Goal: Transaction & Acquisition: Purchase product/service

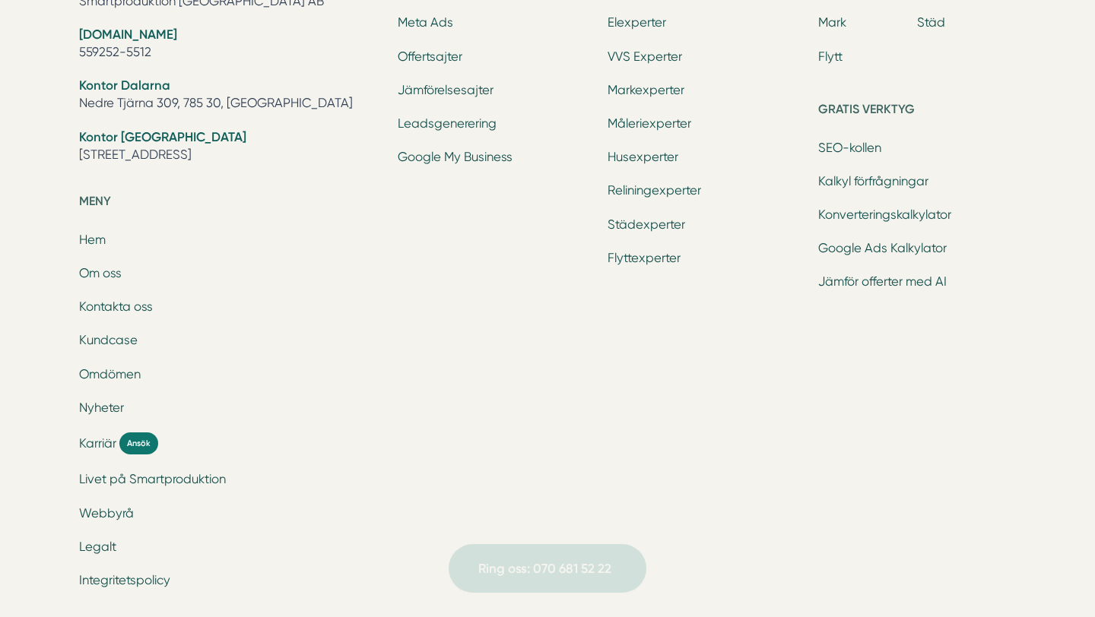
scroll to position [1127, 0]
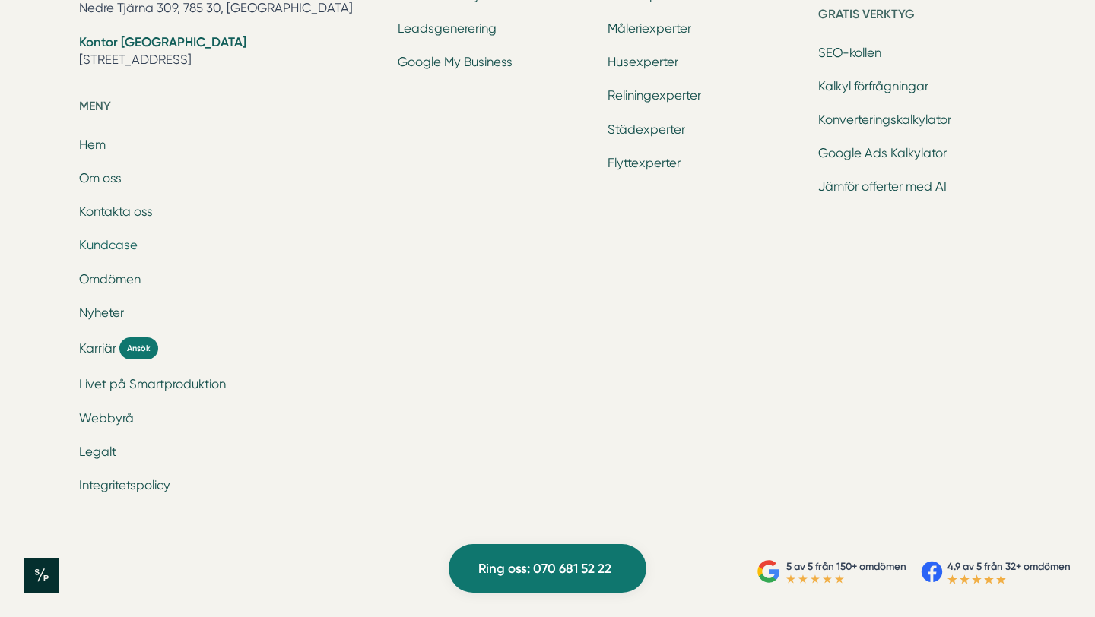
click at [119, 244] on link "Kundcase" at bounding box center [108, 245] width 59 height 14
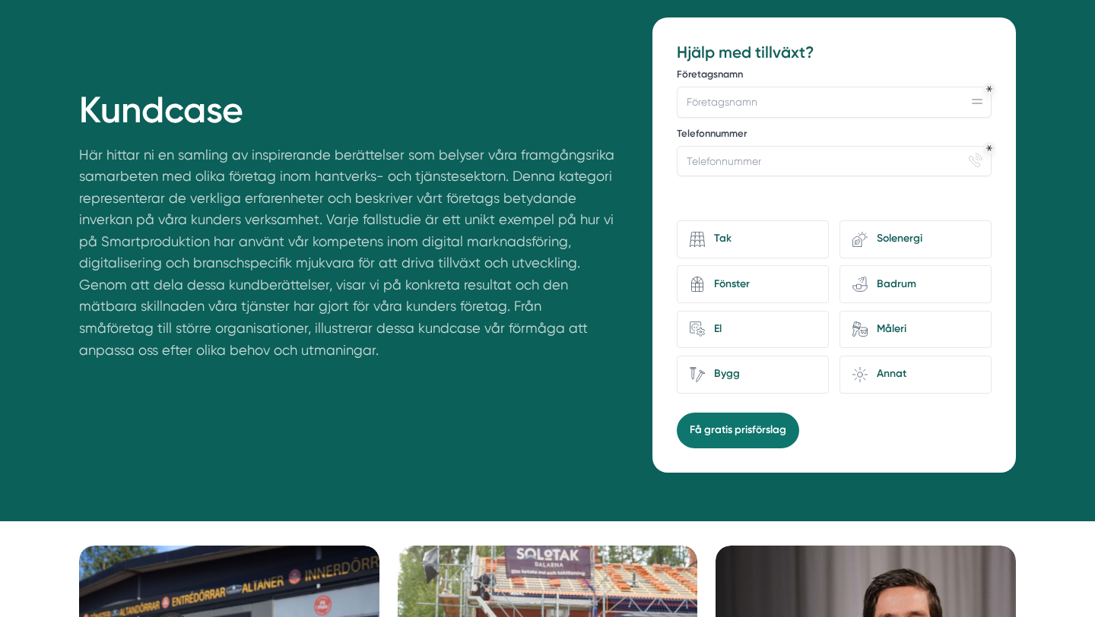
scroll to position [166, 0]
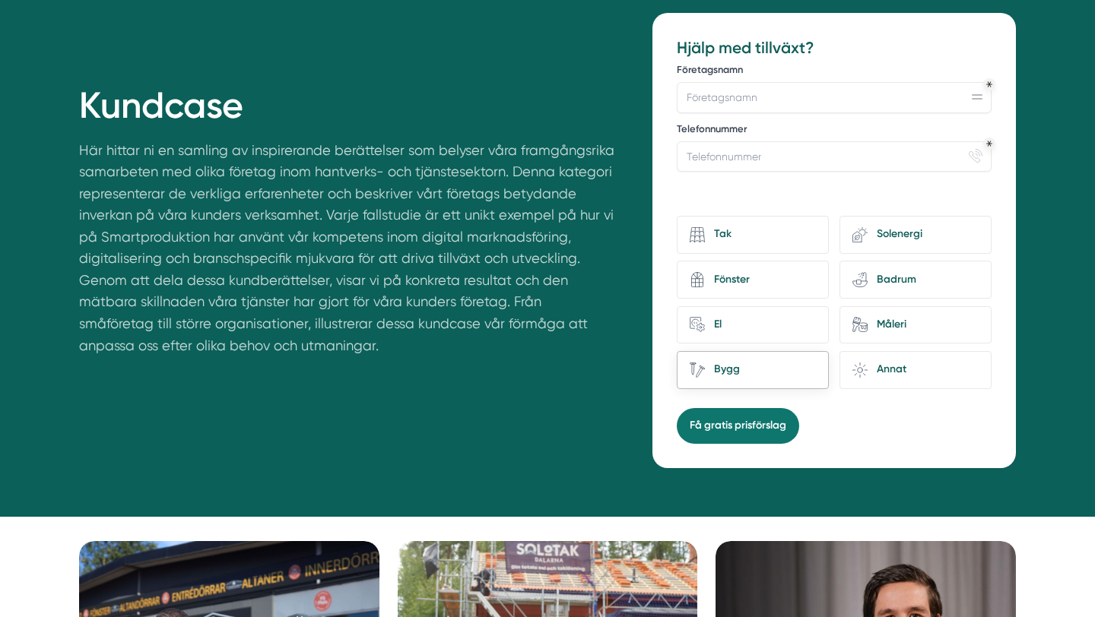
click at [782, 369] on div "Bygg" at bounding box center [760, 370] width 111 height 21
click at [0, 0] on input "Bygg" at bounding box center [0, 0] width 0 height 0
click at [737, 98] on input "Företagsnamn" at bounding box center [834, 97] width 315 height 30
type input "Nexus Ab"
click at [715, 155] on input "Telefonnummer" at bounding box center [834, 156] width 315 height 30
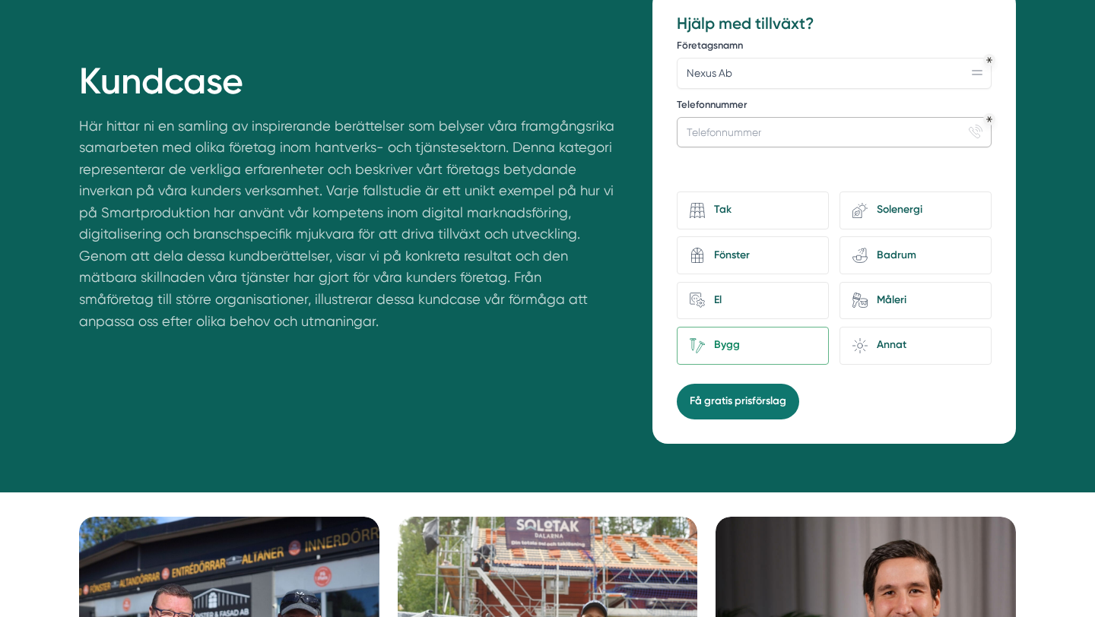
scroll to position [196, 0]
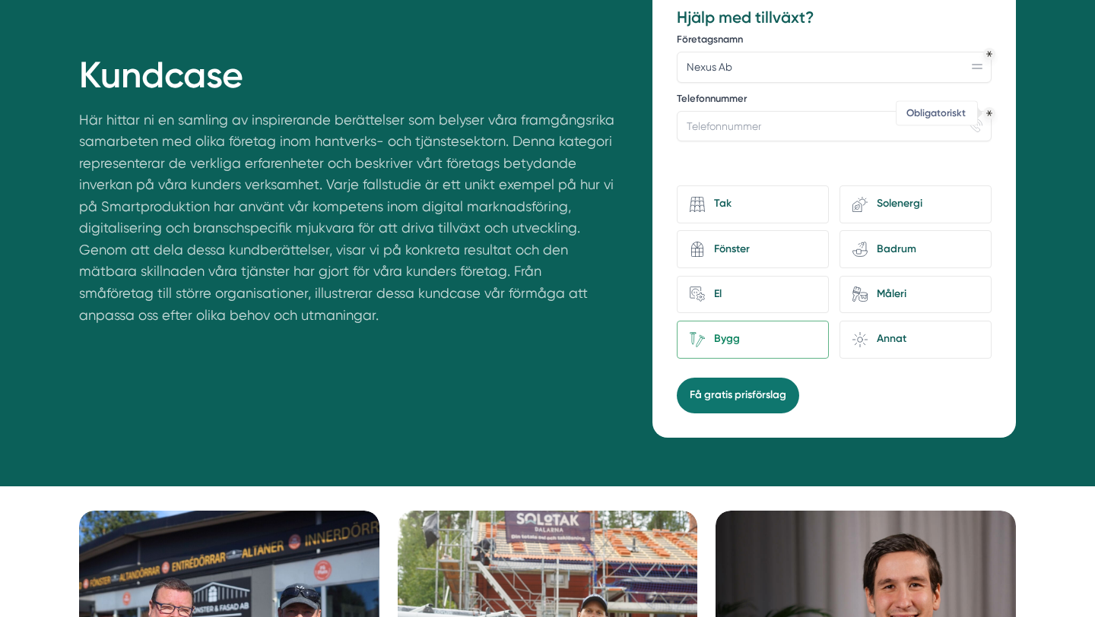
click at [988, 113] on icon "Obligatoriskt" at bounding box center [989, 113] width 6 height 5
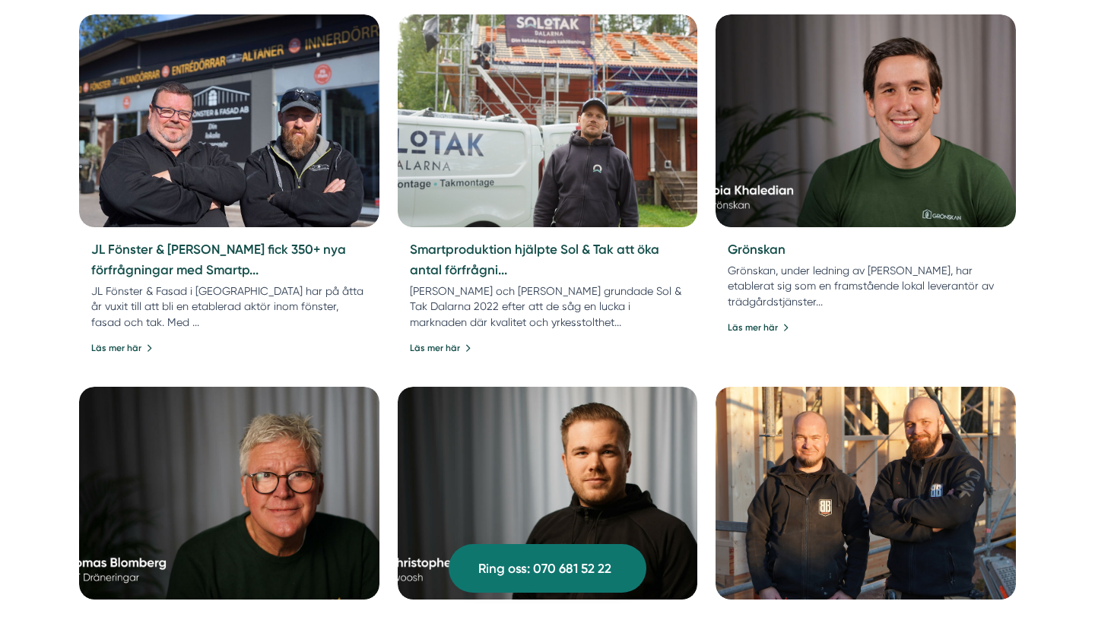
scroll to position [690, 0]
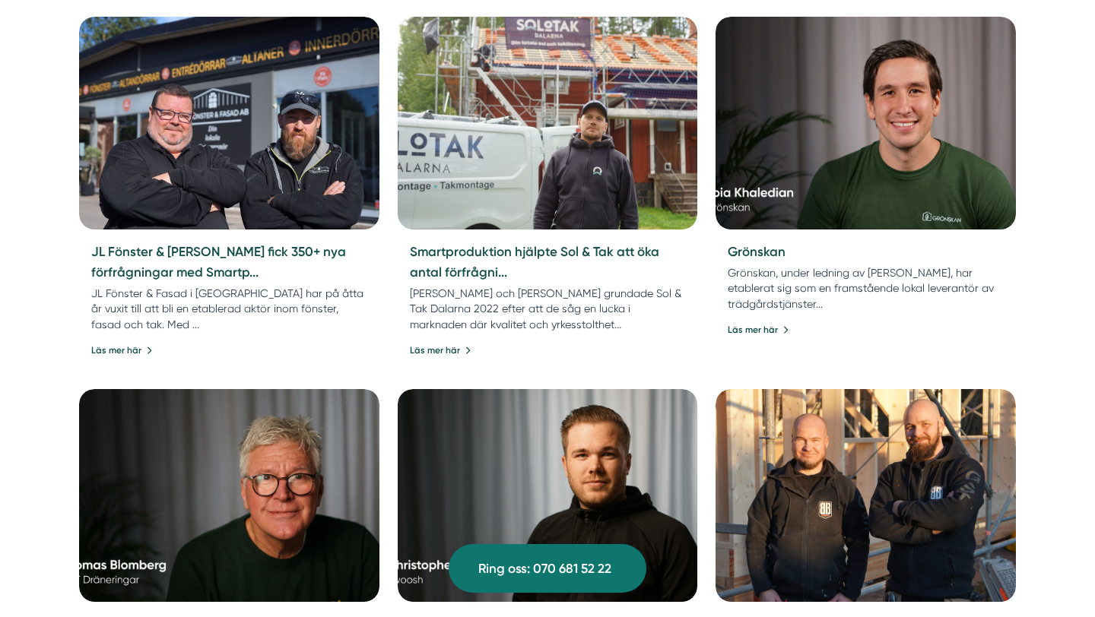
click at [1065, 243] on div "Kundcase Här hittar ni en samling av inspirerande berättelser som belyser våra …" at bounding box center [547, 567] width 1095 height 2255
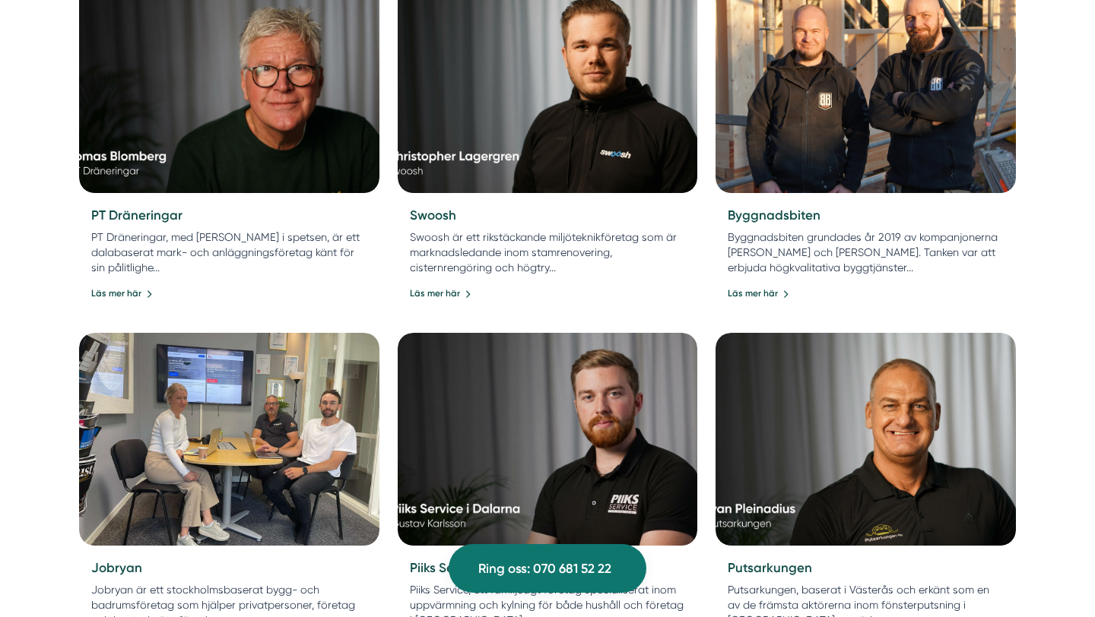
scroll to position [1105, 0]
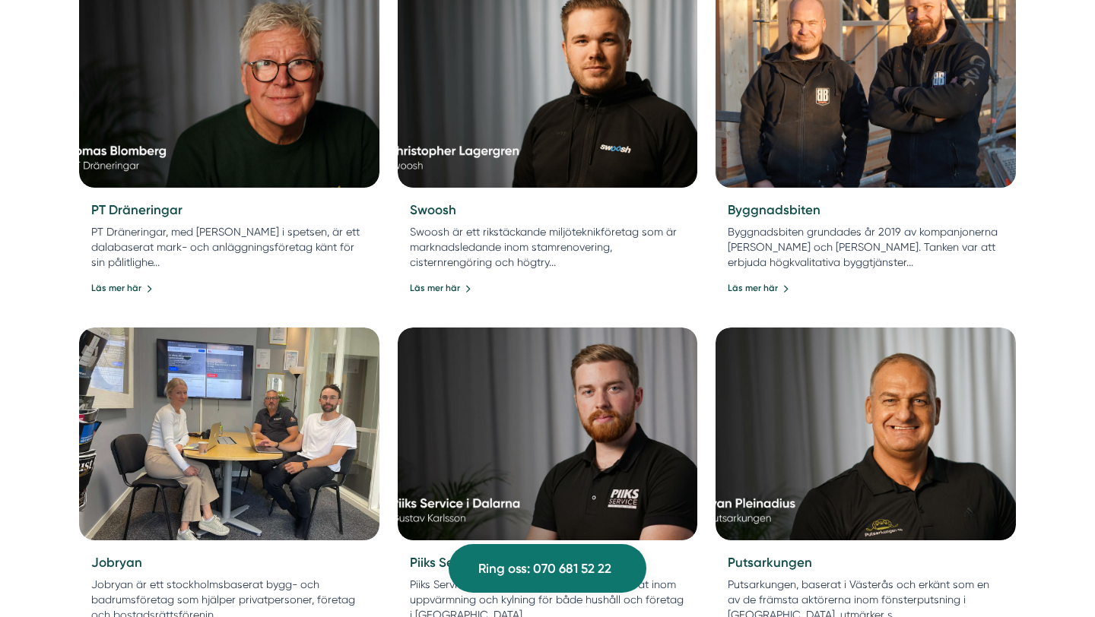
click at [797, 261] on p "Byggnadsbiten grundades år 2019 av kompanjonerna Johan och Markus. Tanken var a…" at bounding box center [866, 247] width 276 height 46
click at [758, 286] on link "Läs mer här" at bounding box center [760, 288] width 64 height 14
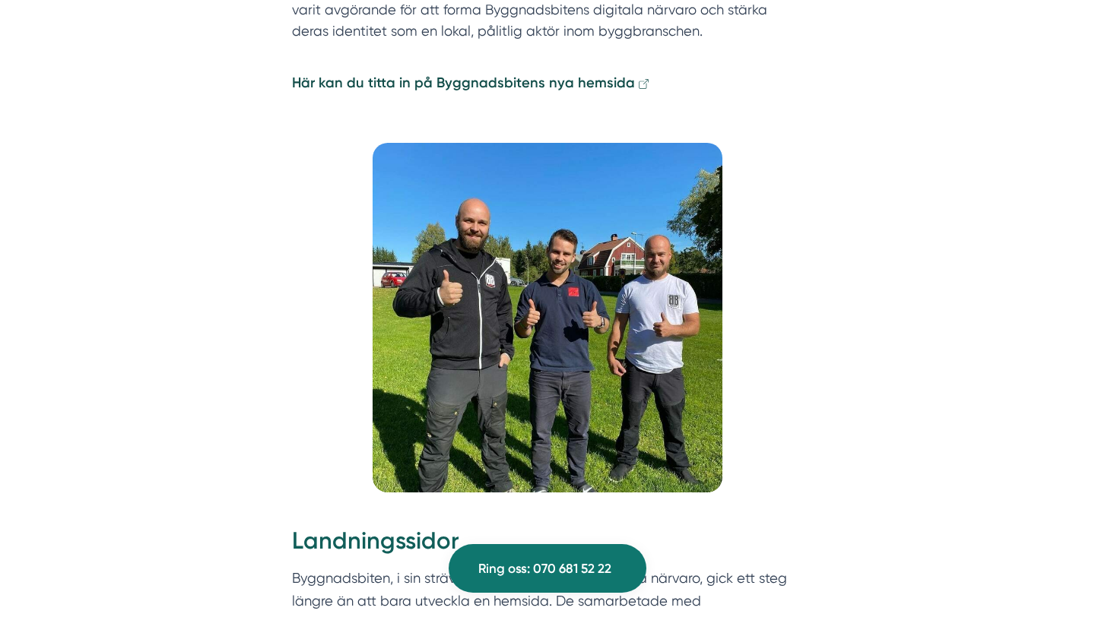
scroll to position [1755, 0]
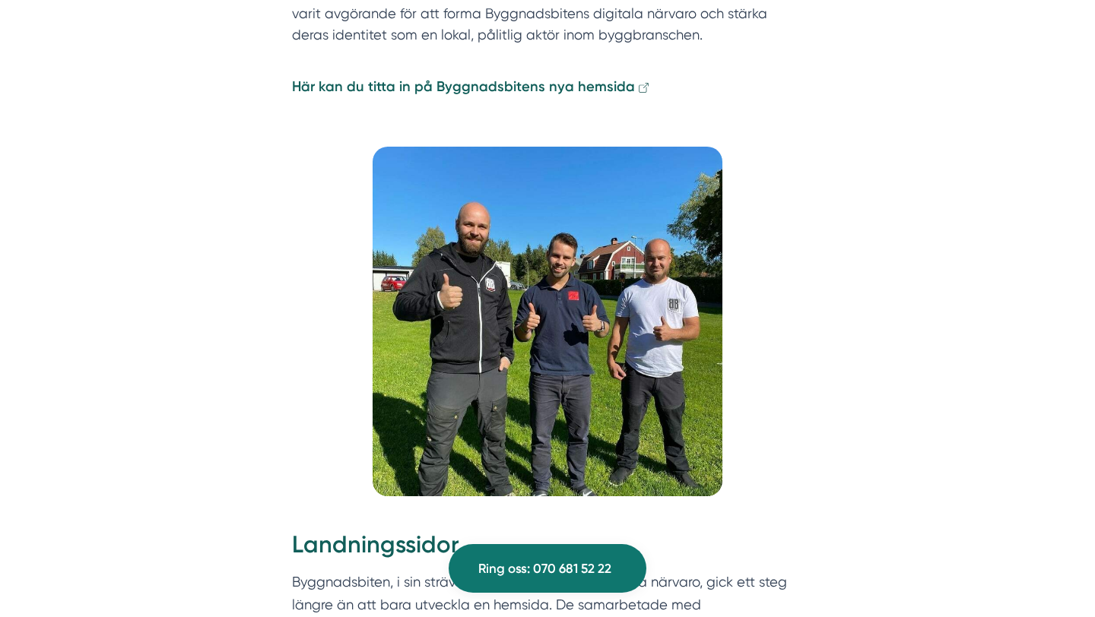
click at [512, 78] on strong "Här kan du titta in på Byggnadsbitens nya hemsida" at bounding box center [463, 86] width 343 height 17
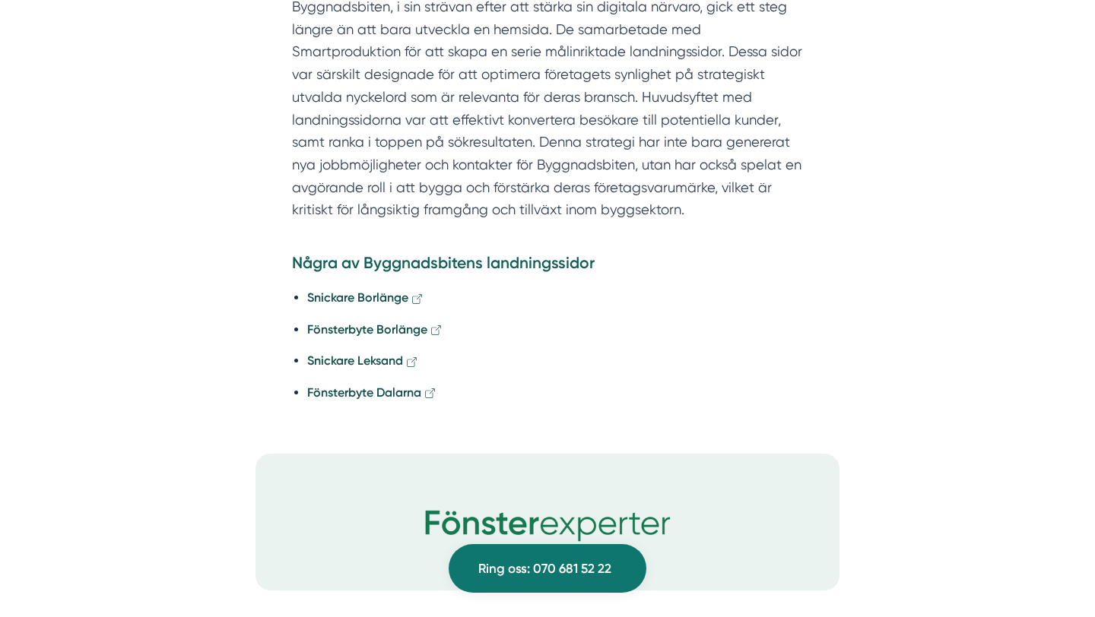
scroll to position [2329, 0]
click at [380, 291] on strong "Snickare Borlänge" at bounding box center [357, 298] width 101 height 14
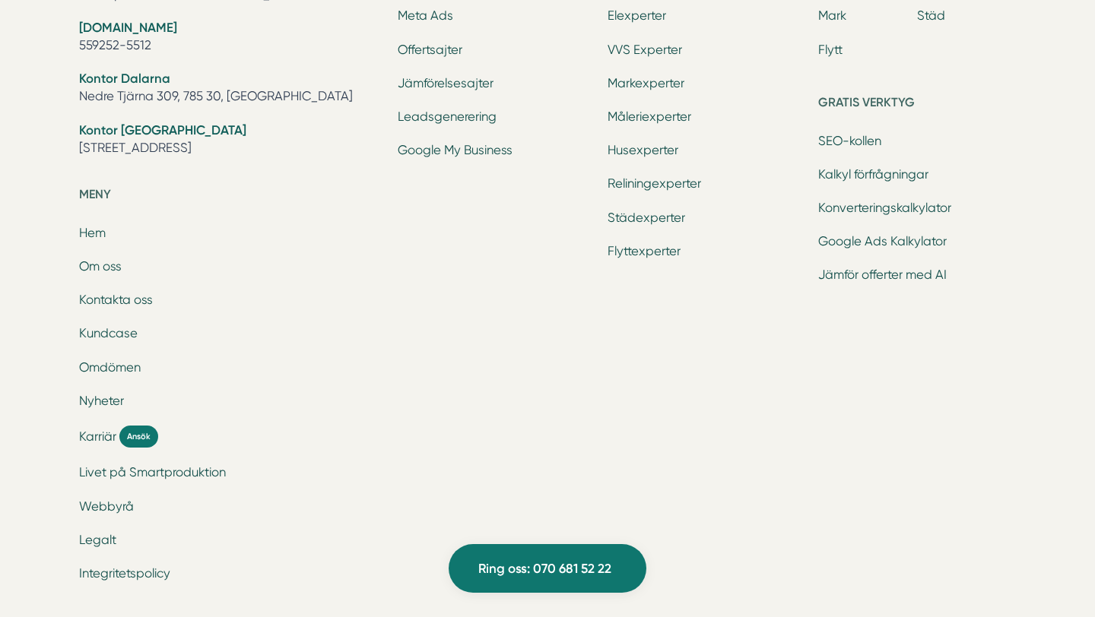
scroll to position [4964, 0]
click at [840, 132] on link "SEO-kollen" at bounding box center [849, 139] width 63 height 14
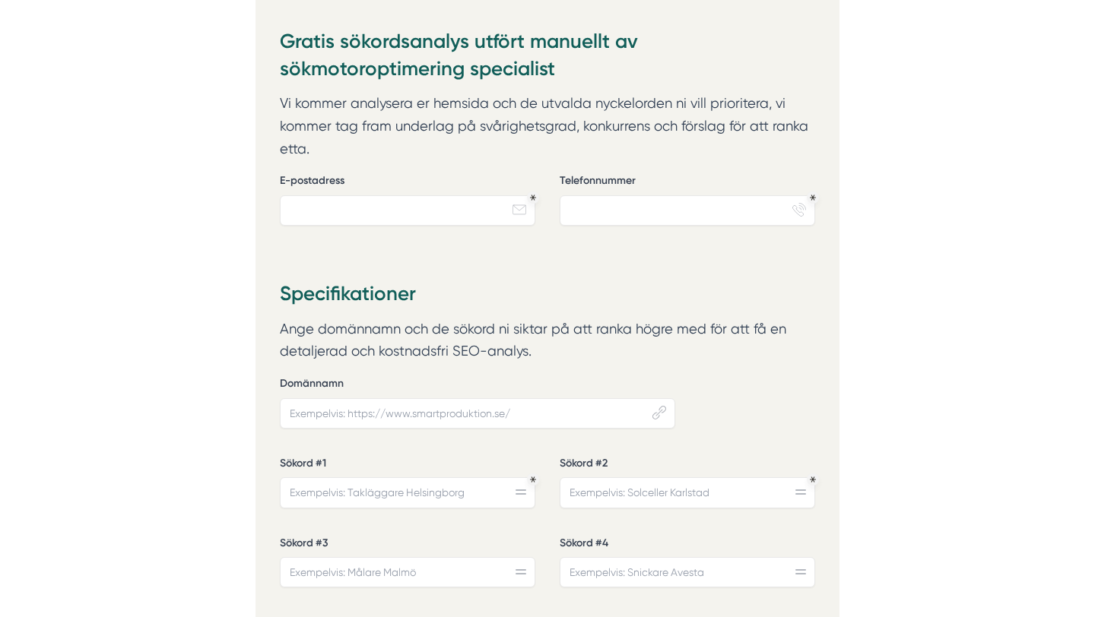
scroll to position [274, 0]
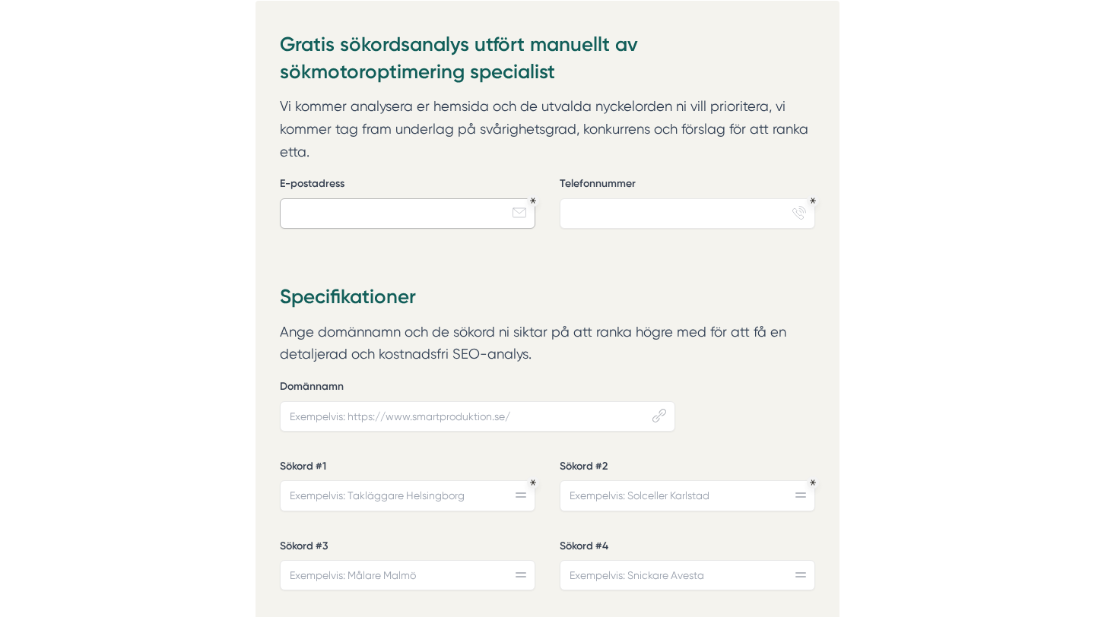
click at [404, 217] on input "E-postadress" at bounding box center [407, 213] width 255 height 30
type input "annagk5@hotmail.com"
click at [595, 217] on input "Telefonnummer" at bounding box center [687, 213] width 255 height 30
type input "0725532163"
click at [431, 422] on input "Domännamn" at bounding box center [477, 416] width 395 height 30
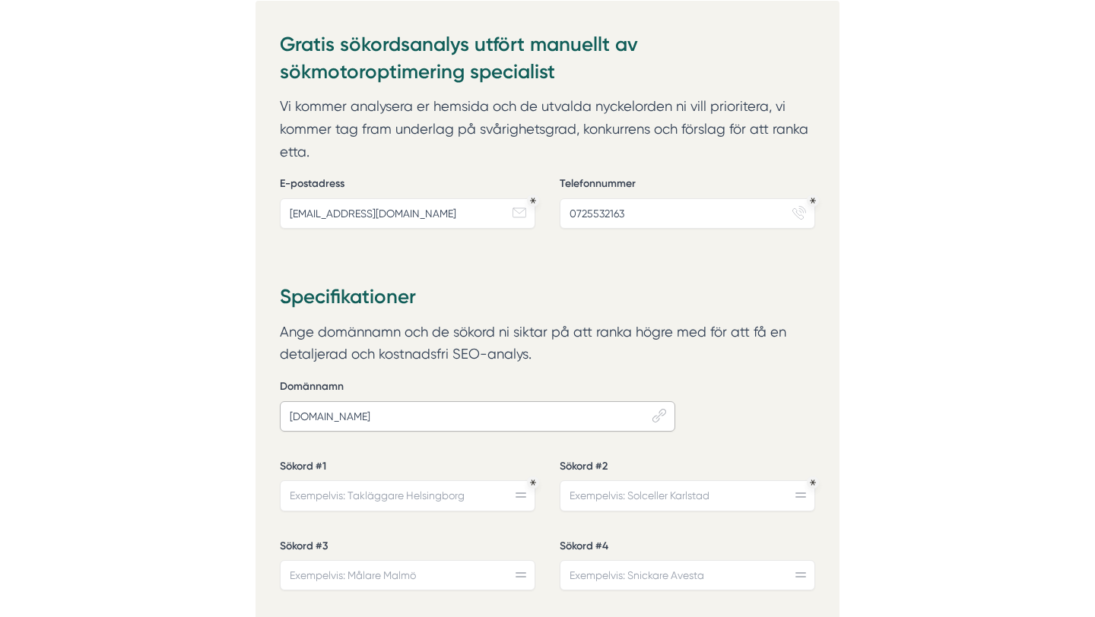
type input "nexusab.se"
click at [457, 455] on div "Domännamn nexusab.se hyperlink-2 Sökord #1 Sökord #2 Sökord #3 Sökord #4" at bounding box center [547, 506] width 535 height 266
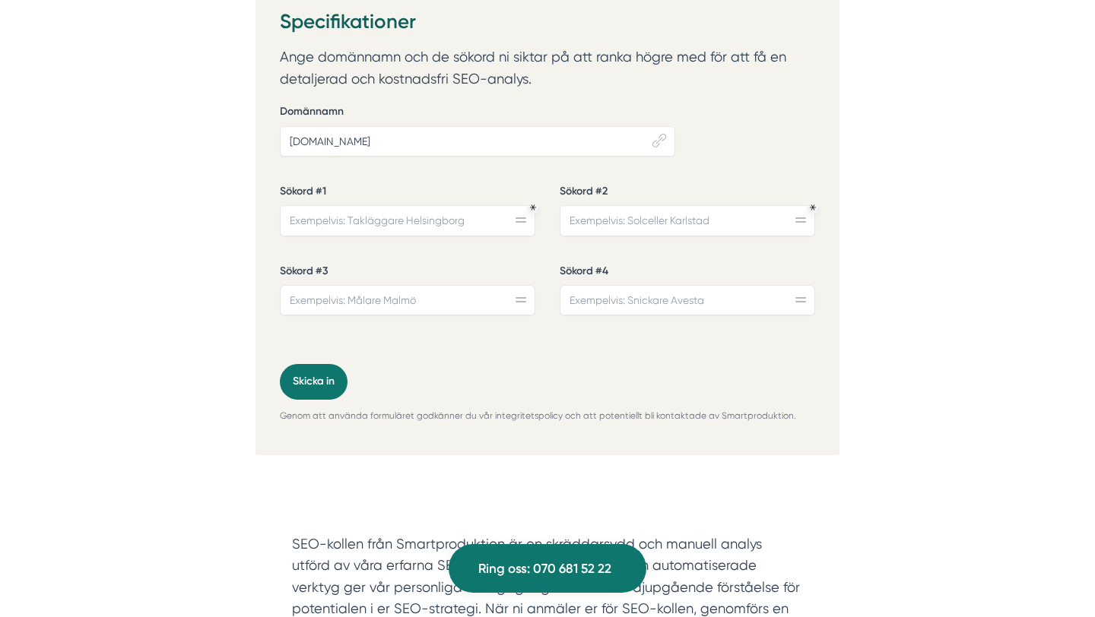
scroll to position [550, 0]
click at [360, 228] on input "Sökord #1" at bounding box center [407, 219] width 255 height 30
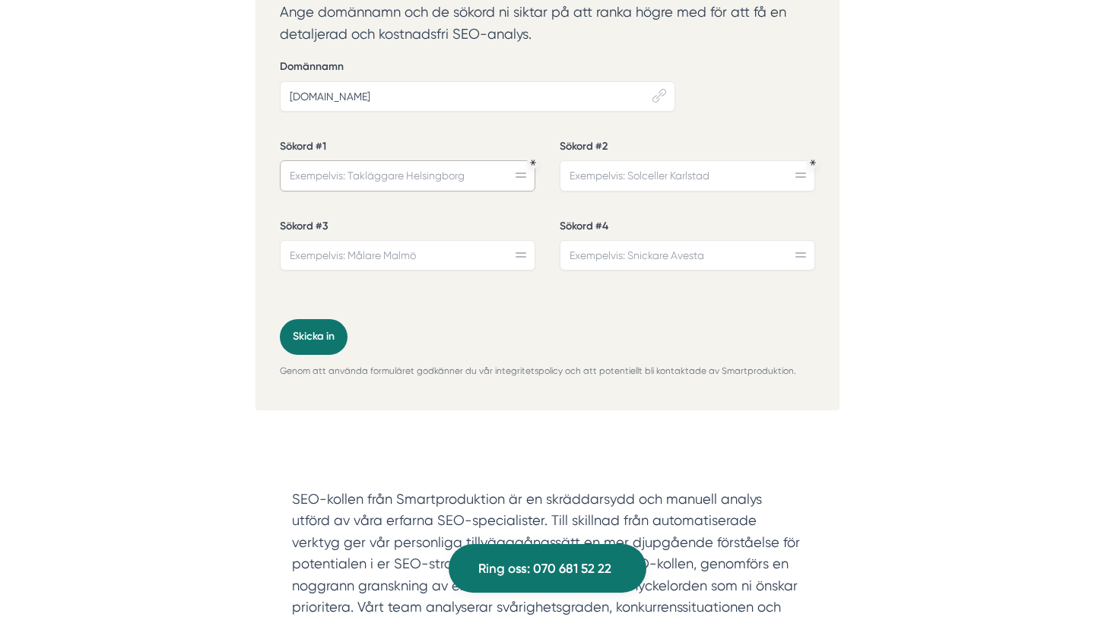
scroll to position [593, 0]
type input "Snickare Malmö"
click at [667, 180] on input "Sökord #2" at bounding box center [687, 176] width 255 height 30
type input "M"
type input "Platsbyggda garderober"
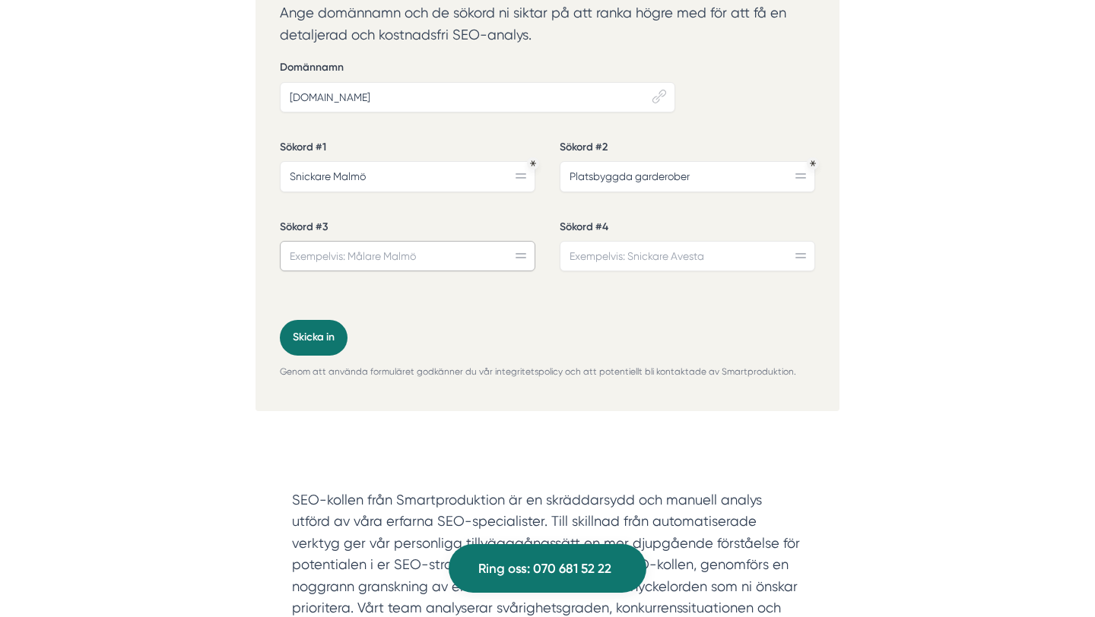
click at [434, 259] on input "Sökord #3" at bounding box center [407, 256] width 255 height 30
type input "p"
type input "R"
type input "S"
type input "B"
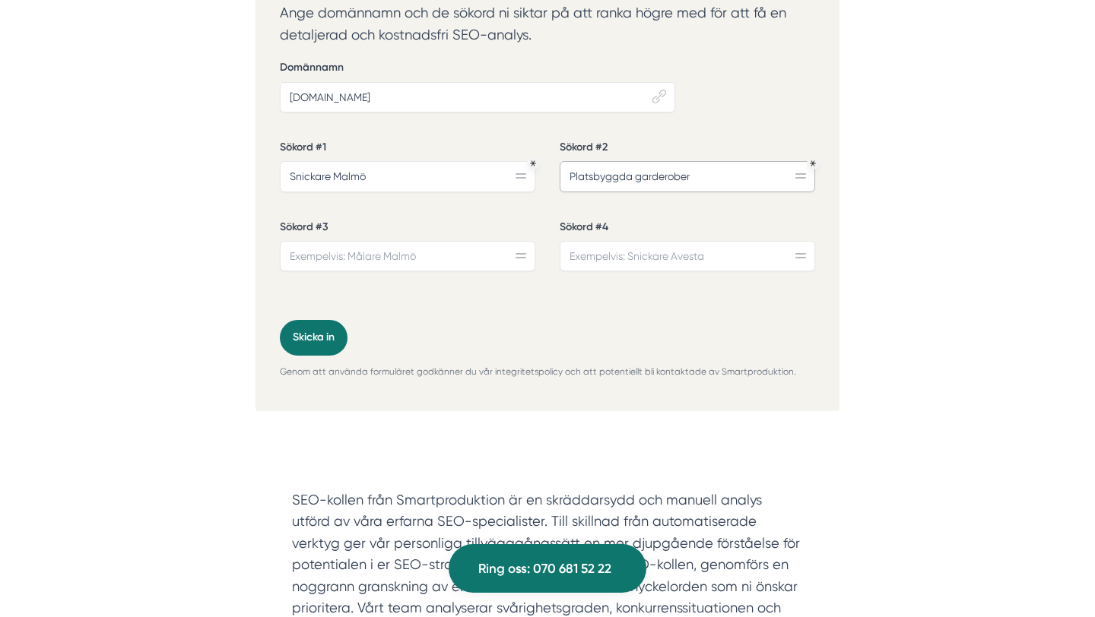
click at [721, 173] on input "Platsbyggda garderober" at bounding box center [687, 176] width 255 height 30
type input "Platsbyggda garderober pris"
click at [395, 258] on input "Sökord #3" at bounding box center [407, 256] width 255 height 30
type input "m"
type input "Monteringtjänst företag"
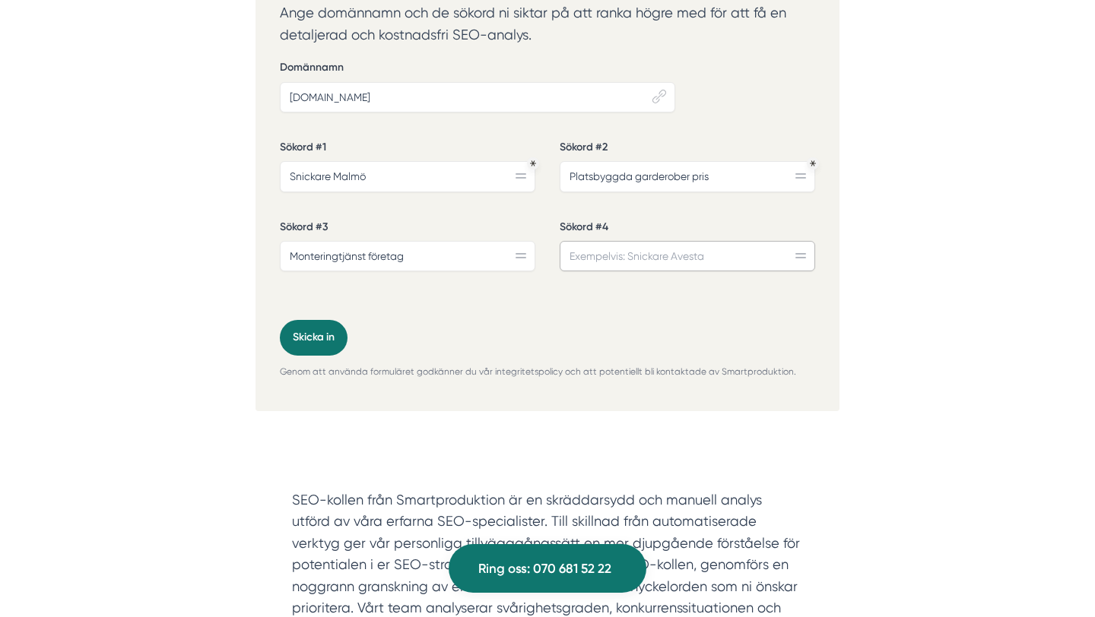
click at [610, 270] on input "Sökord #4" at bounding box center [687, 256] width 255 height 30
type input "Snickare till renovering"
click at [306, 334] on button "Skicka in" at bounding box center [314, 337] width 68 height 35
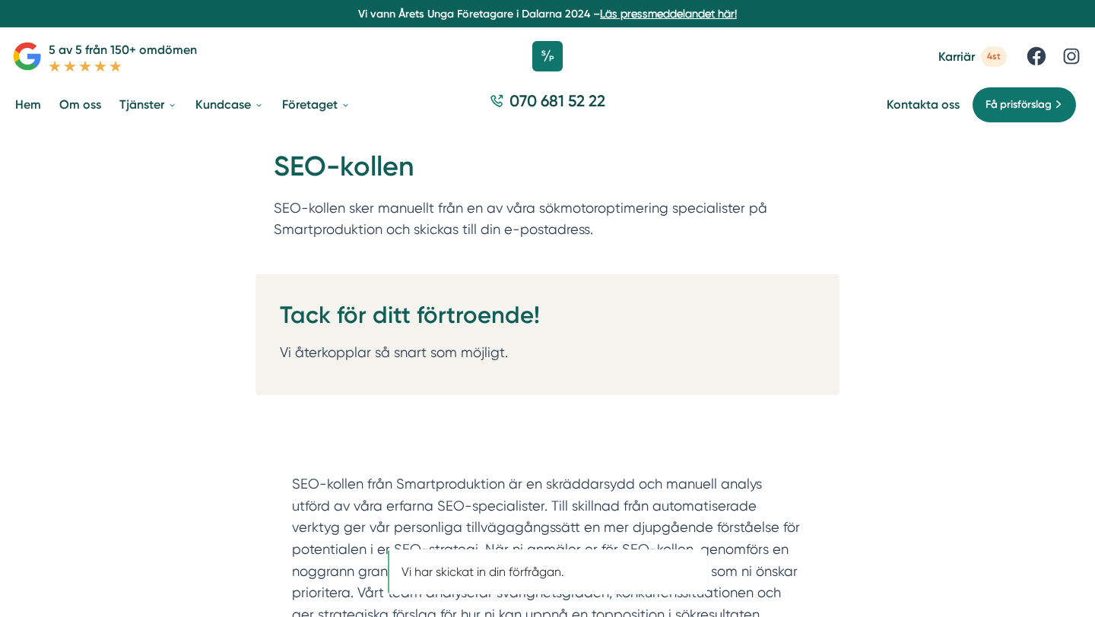
scroll to position [264, 0]
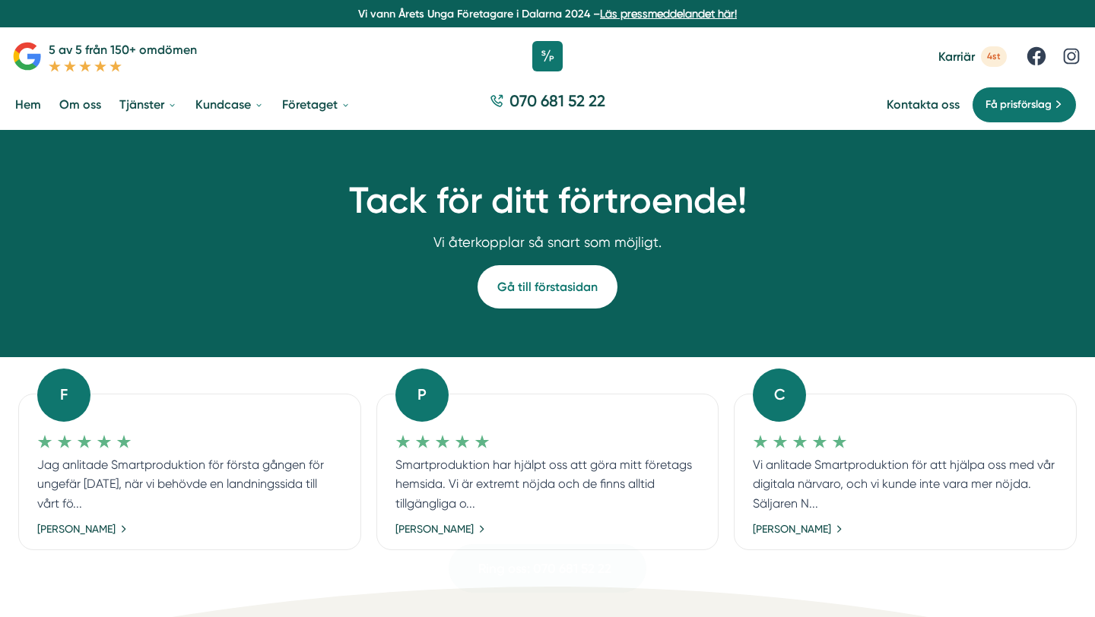
scroll to position [1127, 0]
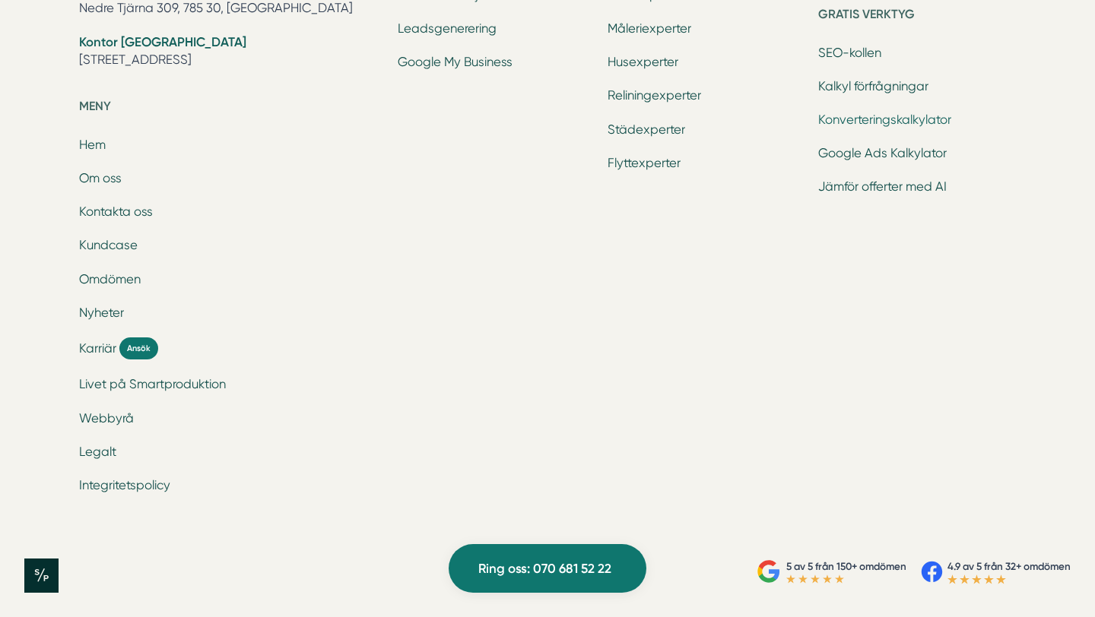
click at [858, 116] on link "Konverteringskalkylator" at bounding box center [884, 120] width 133 height 14
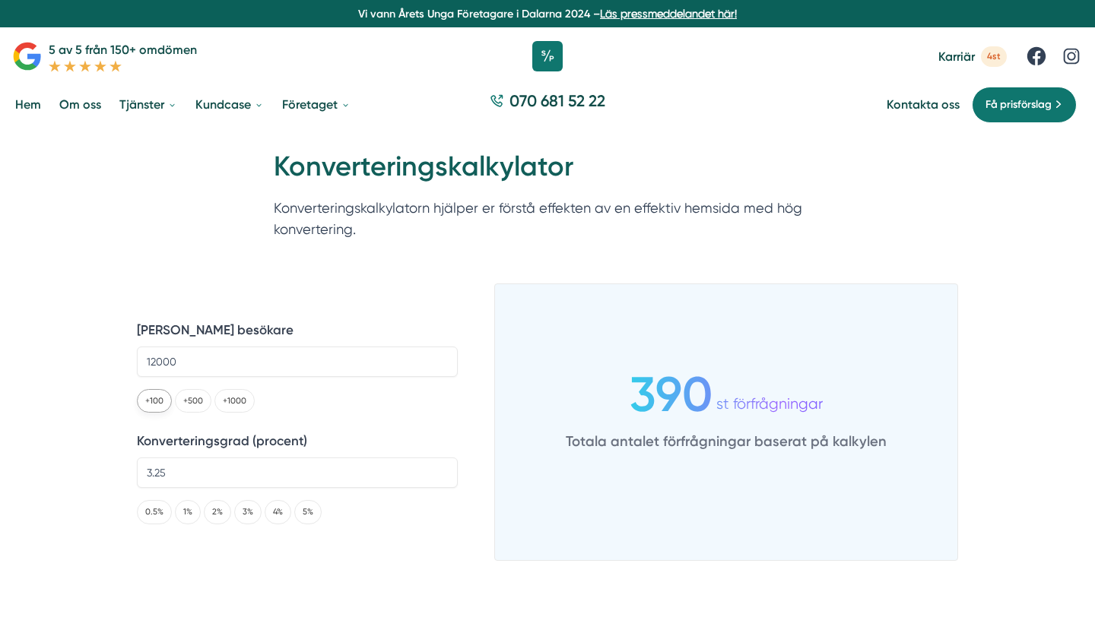
click at [158, 397] on button "+100" at bounding box center [154, 401] width 35 height 24
drag, startPoint x: 189, startPoint y: 364, endPoint x: 133, endPoint y: 364, distance: 55.5
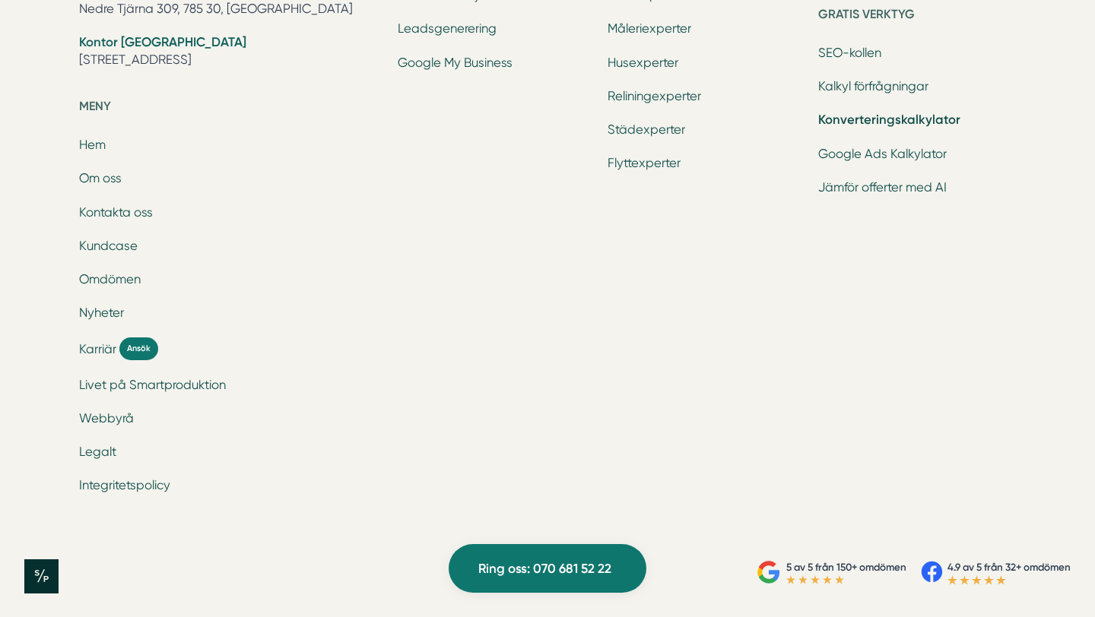
scroll to position [3239, 0]
type input "800"
click at [869, 95] on link "Kalkyl förfrågningar" at bounding box center [873, 88] width 110 height 14
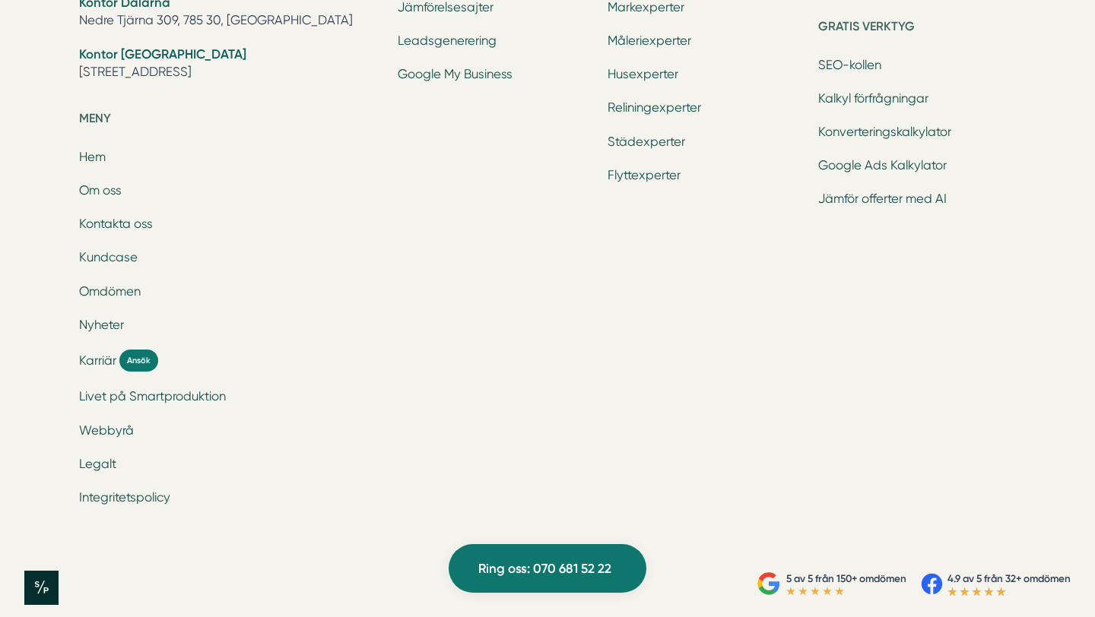
scroll to position [2910, 0]
click at [884, 166] on link "Google Ads Kalkylator" at bounding box center [882, 164] width 128 height 14
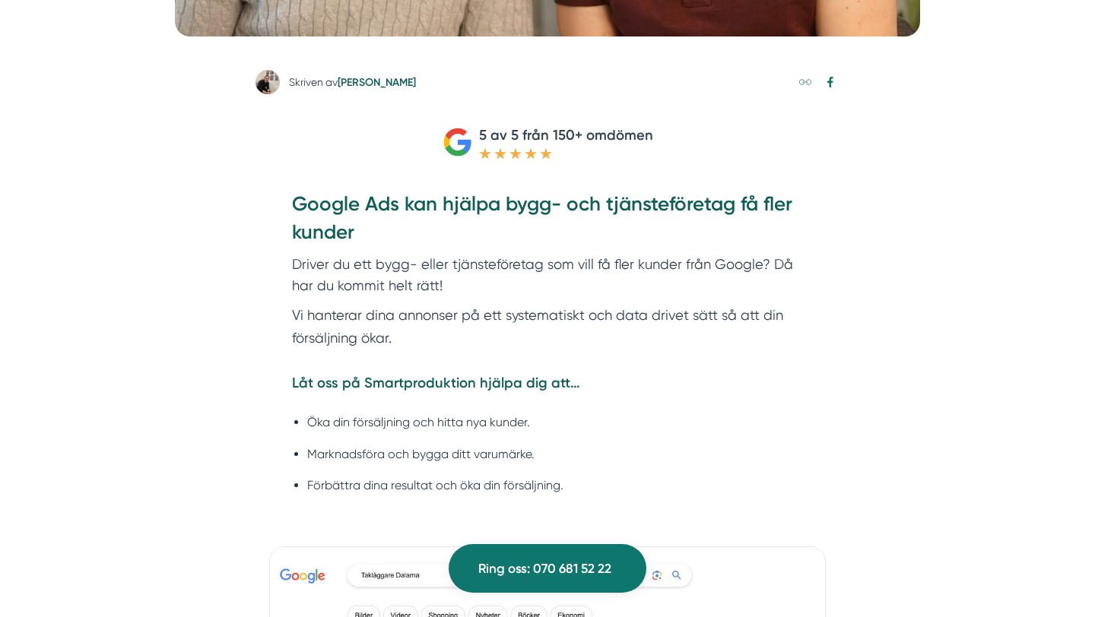
scroll to position [612, 0]
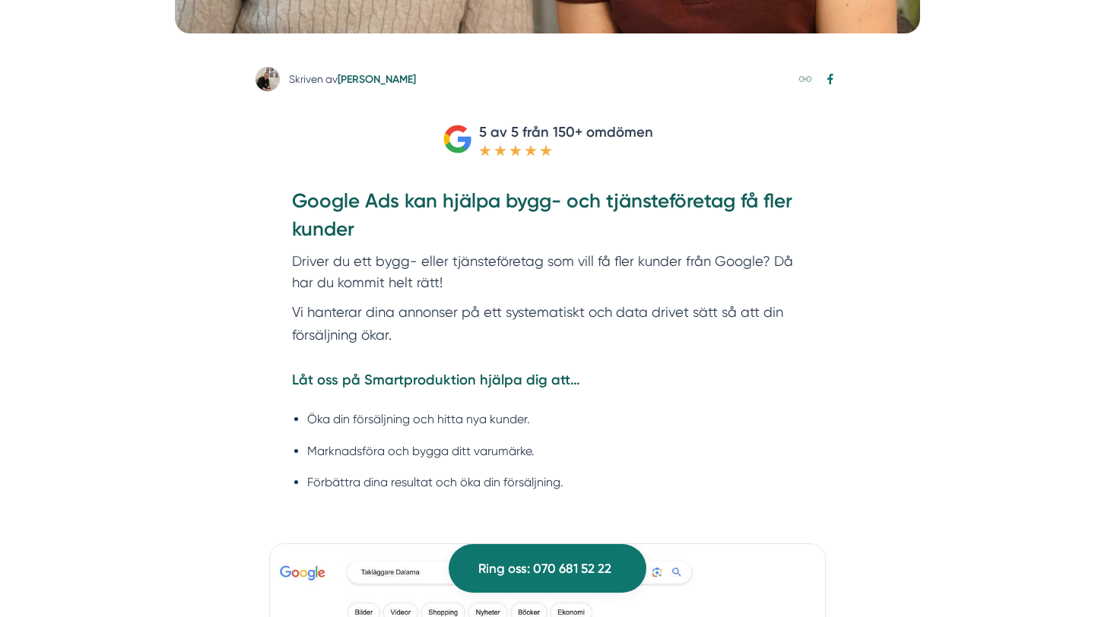
click at [503, 148] on icon at bounding box center [500, 149] width 12 height 11
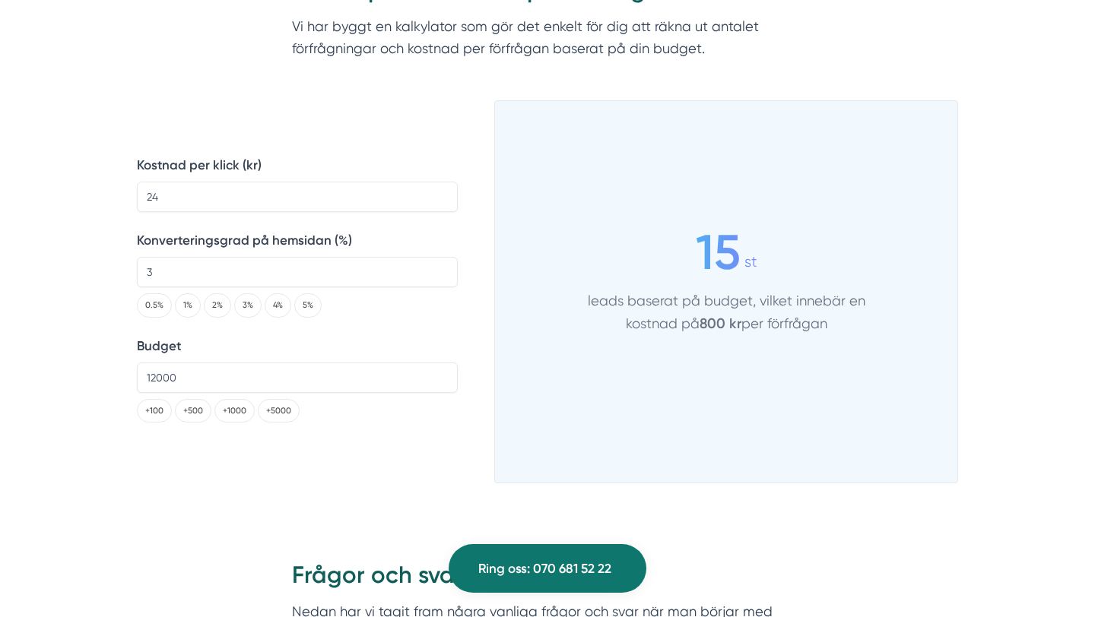
scroll to position [1944, 0]
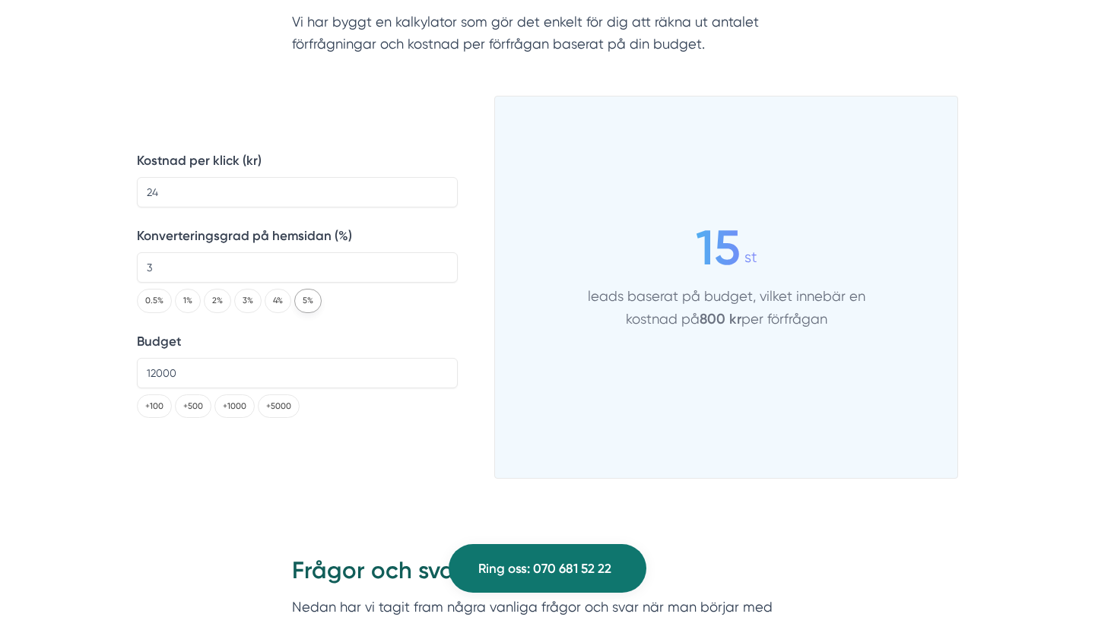
click at [307, 303] on button "5%" at bounding box center [307, 301] width 27 height 24
click at [290, 303] on div "0.5% 1% 2% 3% 4% 5%" at bounding box center [297, 298] width 321 height 30
click at [220, 303] on button "2%" at bounding box center [217, 301] width 27 height 24
click at [269, 302] on button "4%" at bounding box center [278, 301] width 27 height 24
click at [252, 302] on button "3%" at bounding box center [247, 301] width 27 height 24
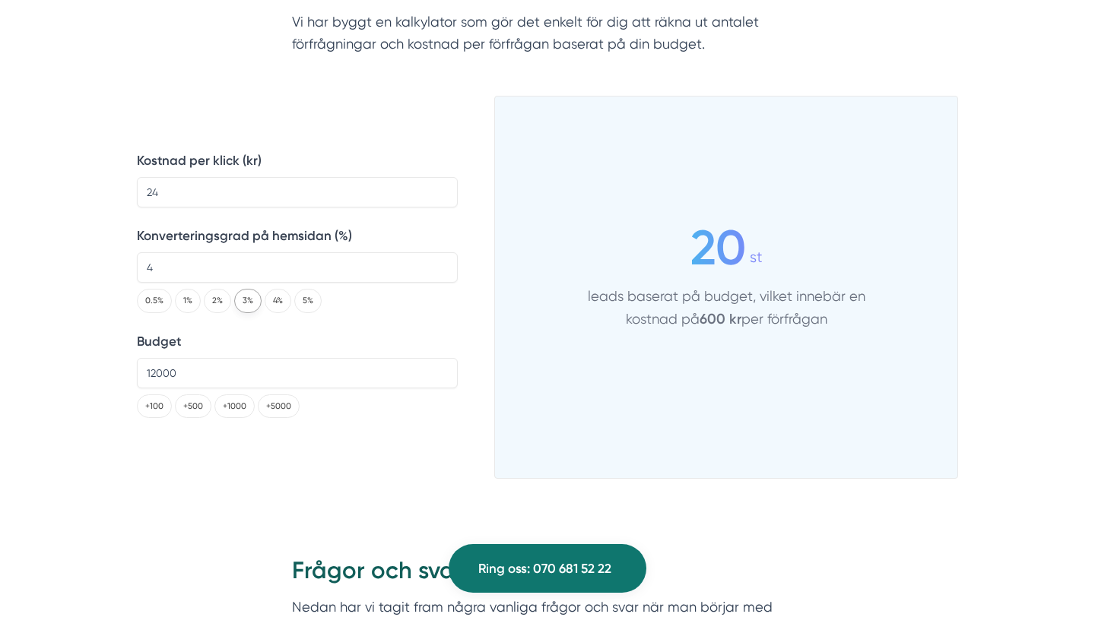
type input "3"
click at [150, 406] on button "+100" at bounding box center [154, 407] width 35 height 24
type input "12300"
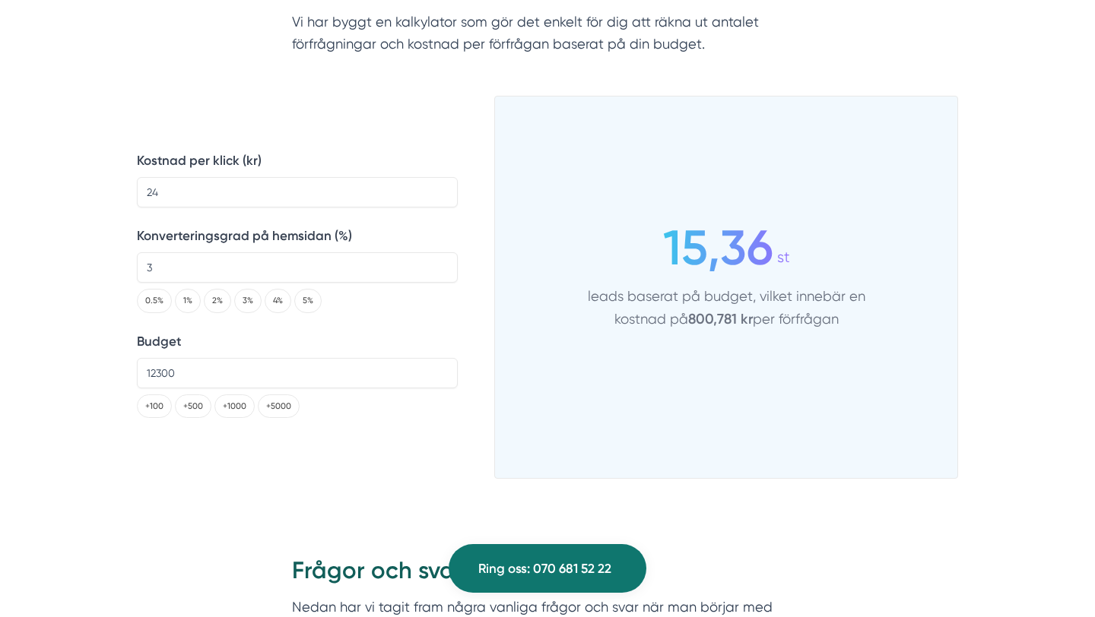
click at [204, 208] on div "Kostnad per klick (kr) 24 Konverteringsgrad på hemsidan (%) 3 0.5% 1% 2% 3% 4% …" at bounding box center [297, 296] width 321 height 365
click at [203, 197] on input "24" at bounding box center [297, 192] width 321 height 30
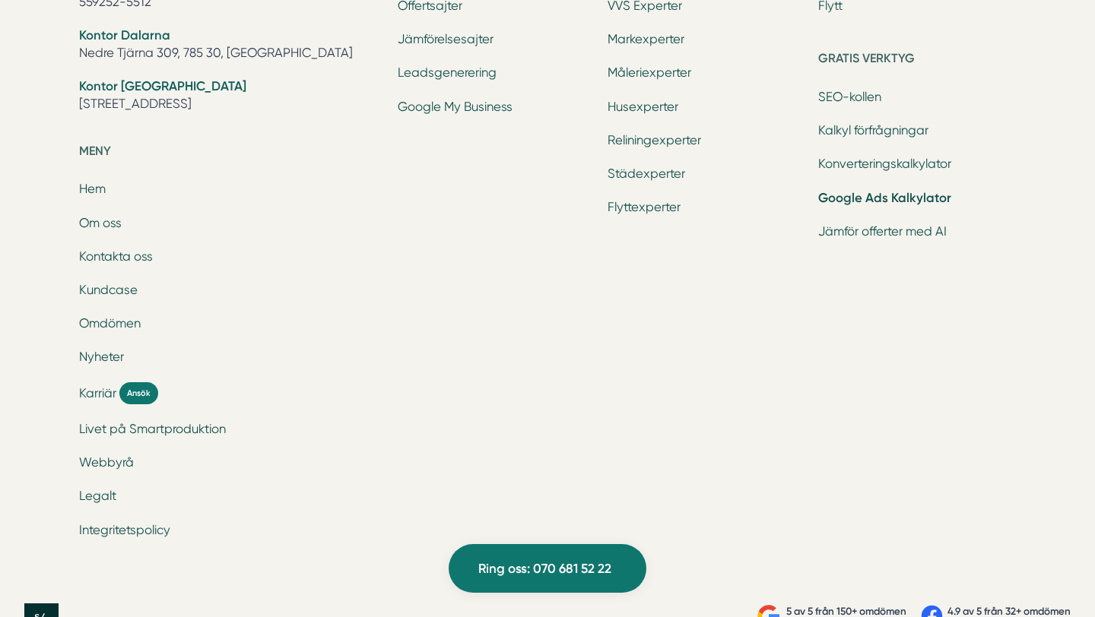
scroll to position [4703, 0]
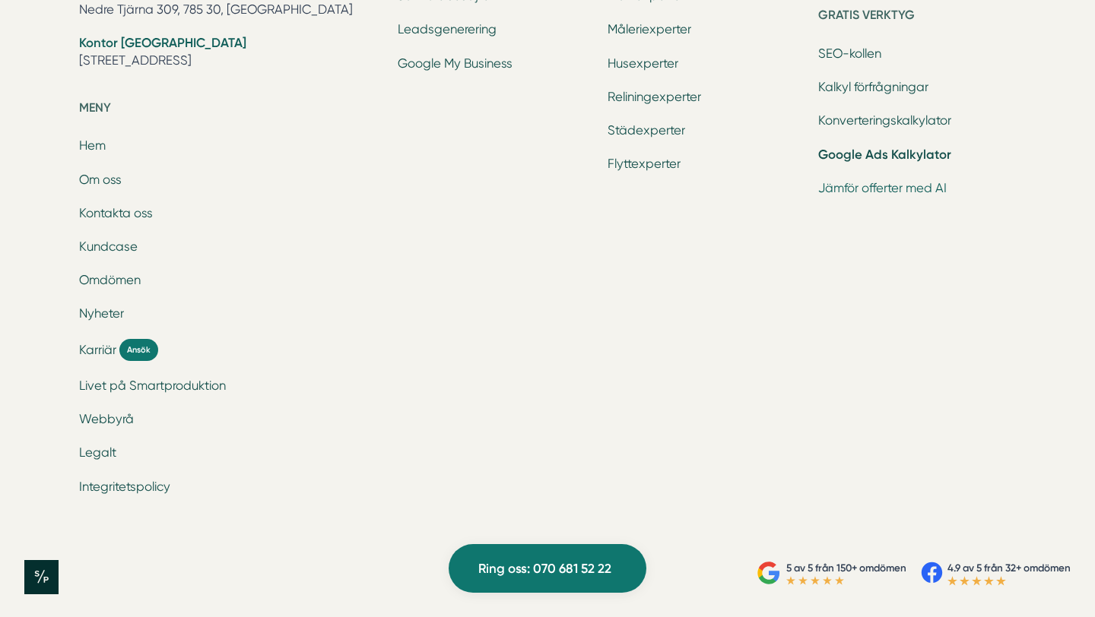
type input "32"
click at [882, 189] on link "Jämför offerter med AI" at bounding box center [882, 188] width 128 height 14
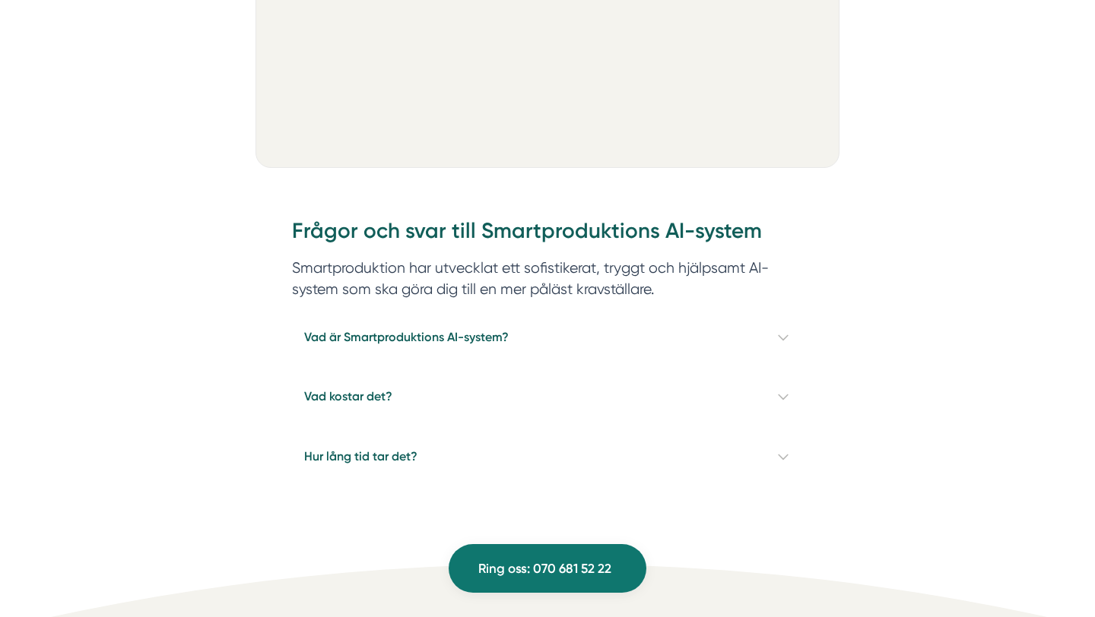
scroll to position [1215, 0]
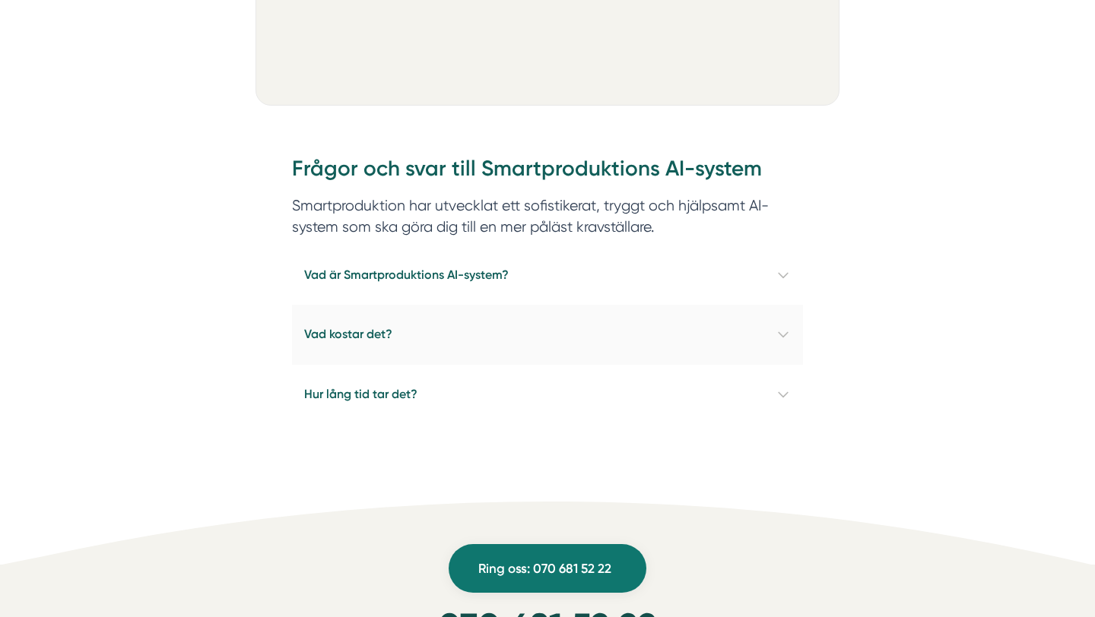
click at [550, 332] on h4 "Vad kostar det?" at bounding box center [547, 334] width 511 height 59
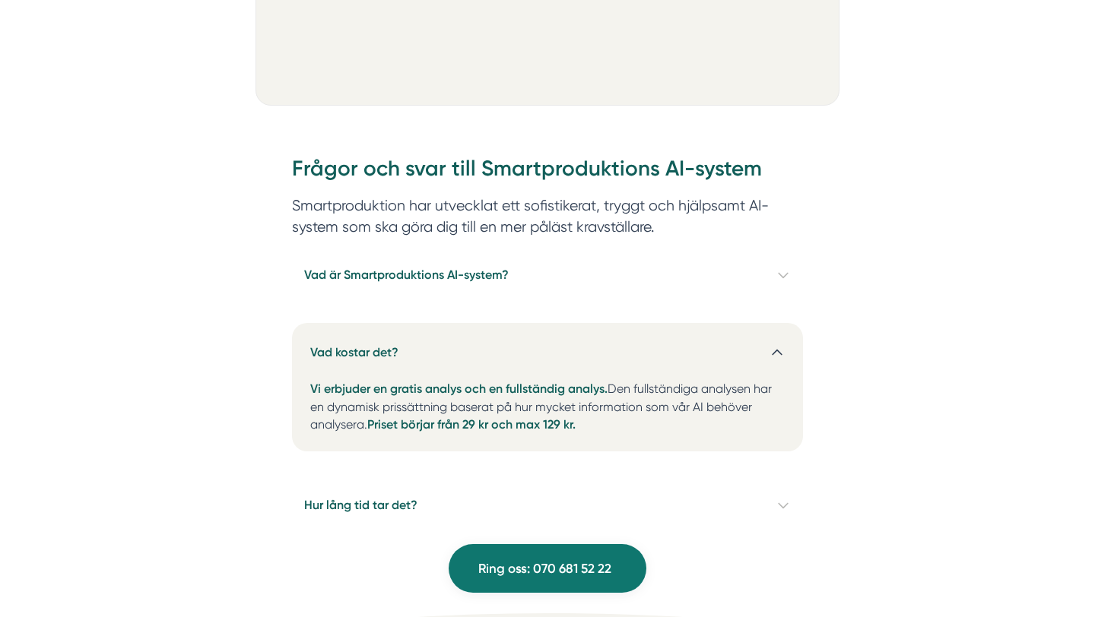
click at [550, 332] on h4 "Vad kostar det?" at bounding box center [547, 346] width 511 height 46
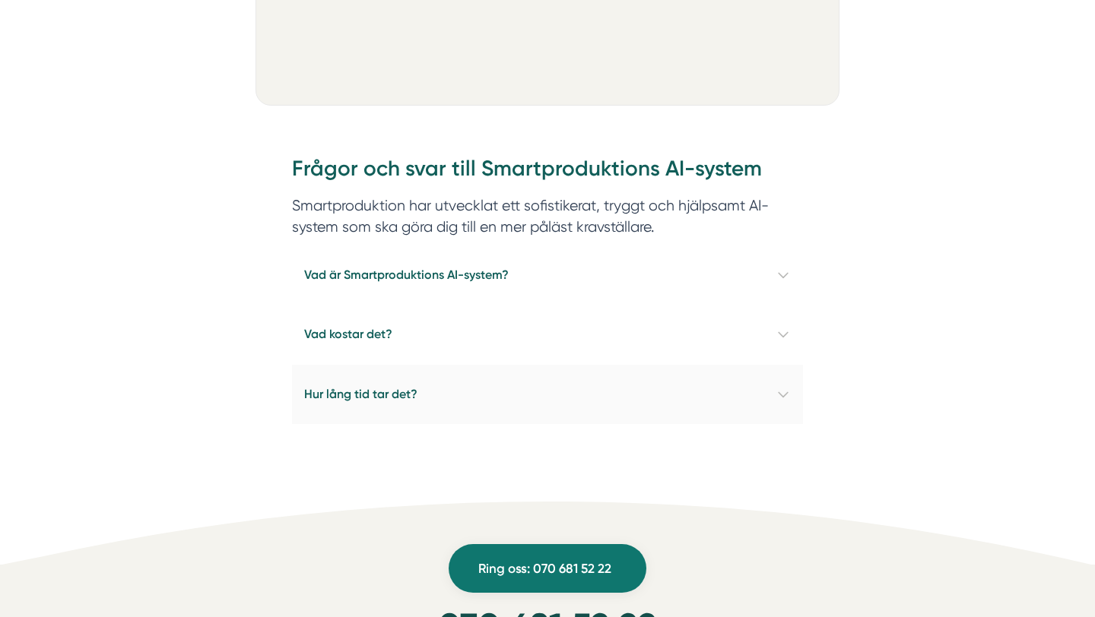
click at [512, 401] on h4 "Hur lång tid tar det?" at bounding box center [547, 394] width 511 height 59
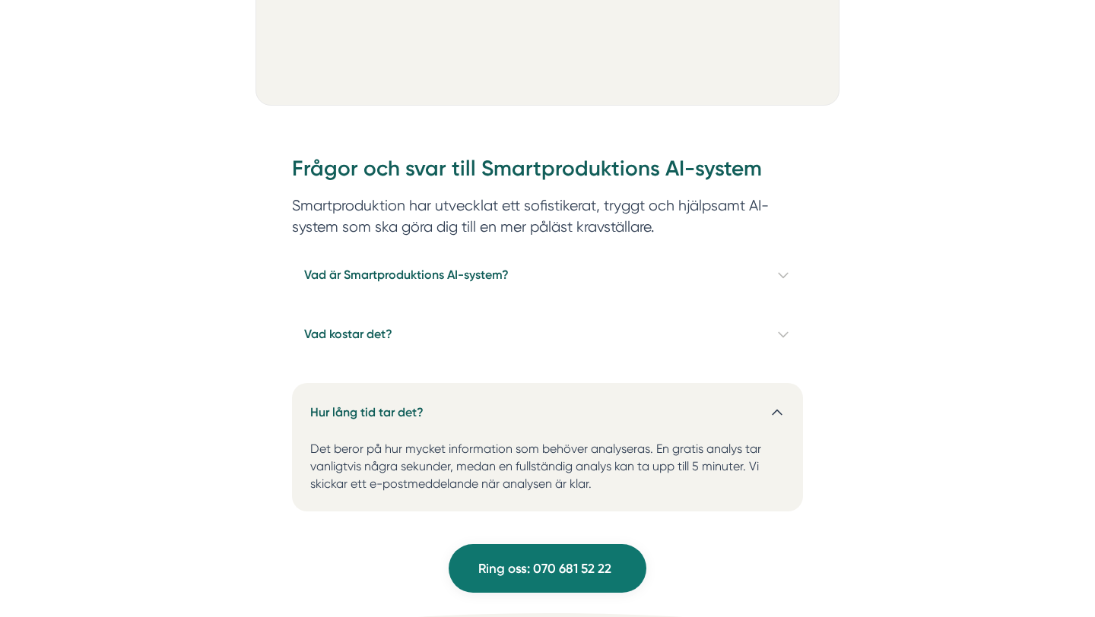
click at [513, 398] on h4 "Hur lång tid tar det?" at bounding box center [547, 406] width 511 height 46
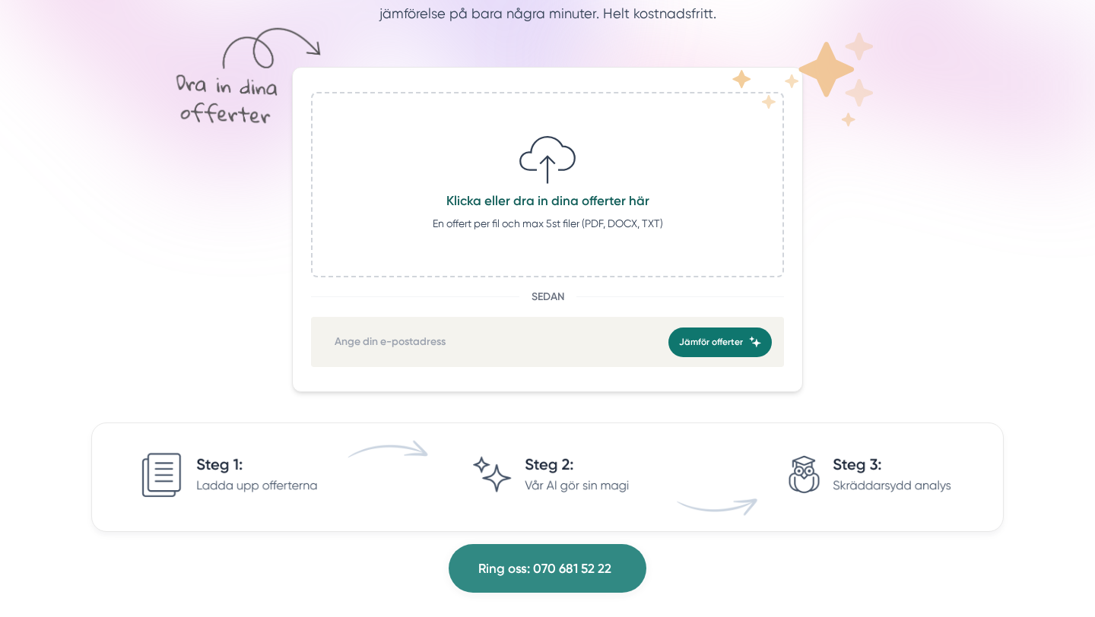
scroll to position [109, 0]
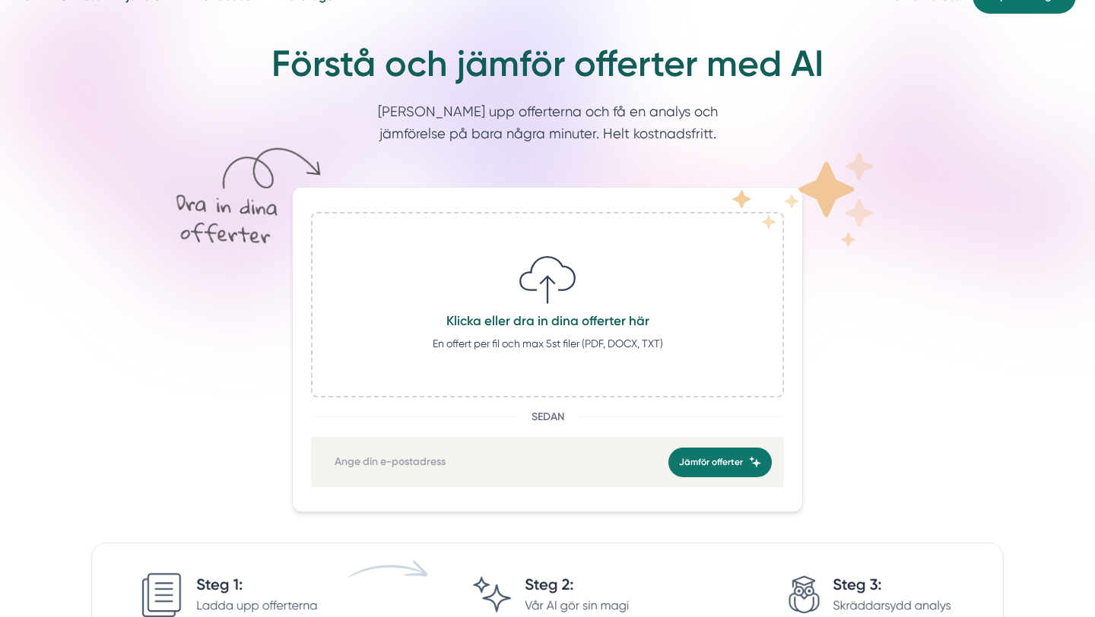
click at [537, 290] on icon at bounding box center [547, 280] width 61 height 61
type input "C:\fakepath\Fashion Invoice (7).pdf"
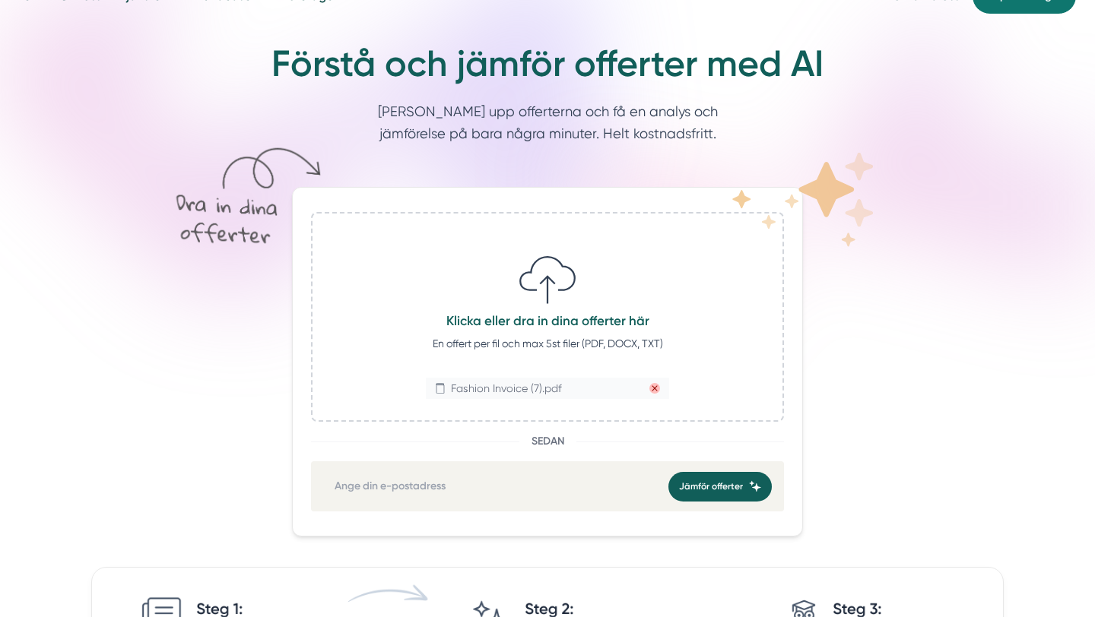
click at [756, 491] on button "Jämför offerter" at bounding box center [719, 487] width 103 height 30
click at [488, 470] on div "Jämför offerter" at bounding box center [547, 486] width 473 height 50
click at [487, 473] on input "email" at bounding box center [491, 487] width 336 height 32
type input "annagk5@hotmail.com"
click at [668, 472] on button "Jämför offerter" at bounding box center [719, 487] width 103 height 30
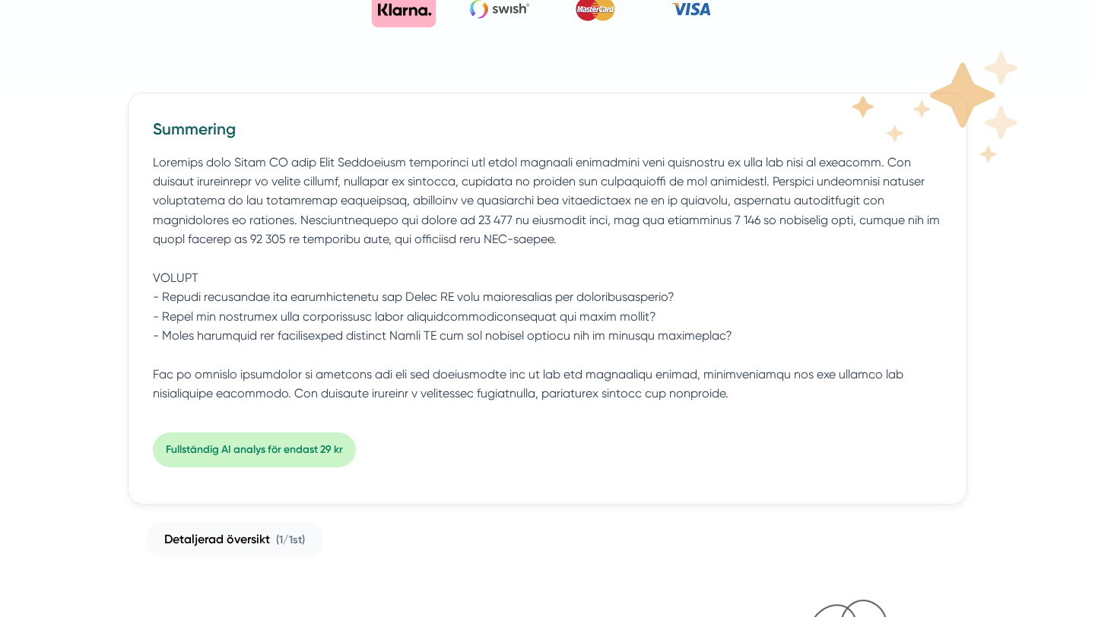
scroll to position [484, 0]
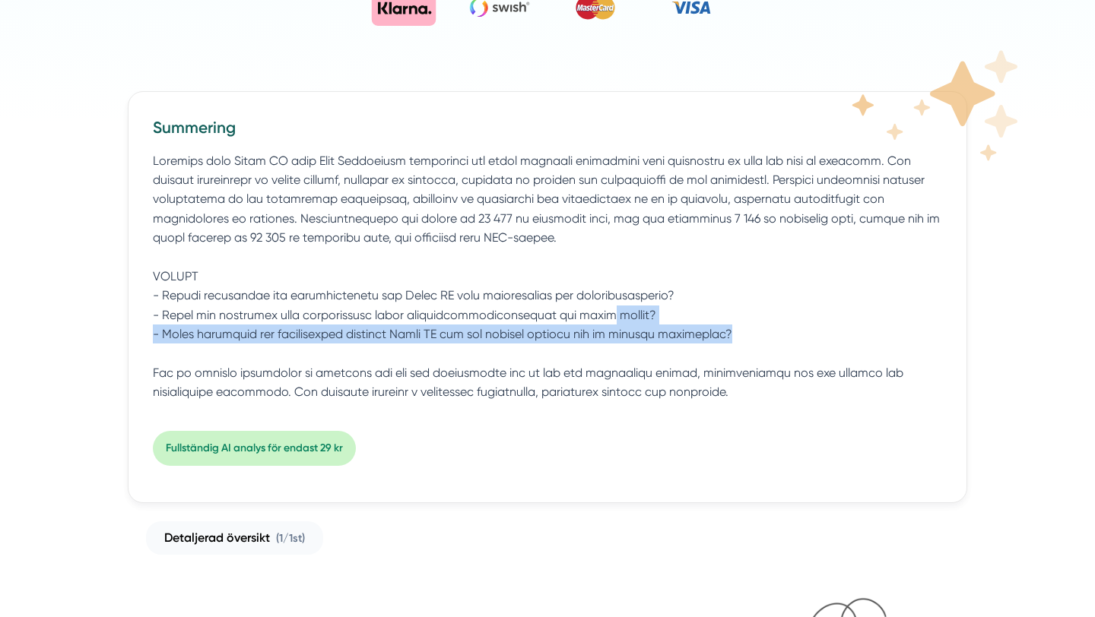
drag, startPoint x: 790, startPoint y: 338, endPoint x: 561, endPoint y: 310, distance: 230.5
click at [560, 312] on p at bounding box center [547, 284] width 789 height 266
click at [561, 310] on p at bounding box center [547, 284] width 789 height 266
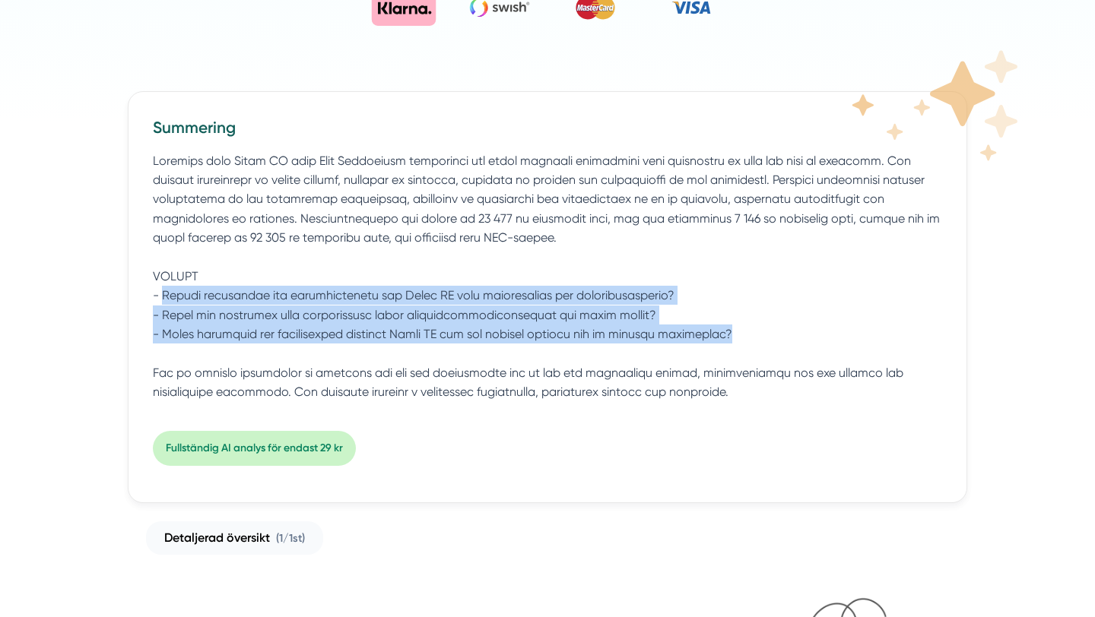
drag, startPoint x: 163, startPoint y: 298, endPoint x: 749, endPoint y: 332, distance: 586.4
click at [750, 332] on p at bounding box center [547, 284] width 789 height 266
copy p "Vilken erfarenhet och certifieringar har Nexus AB inom golvläggning och elinsta…"
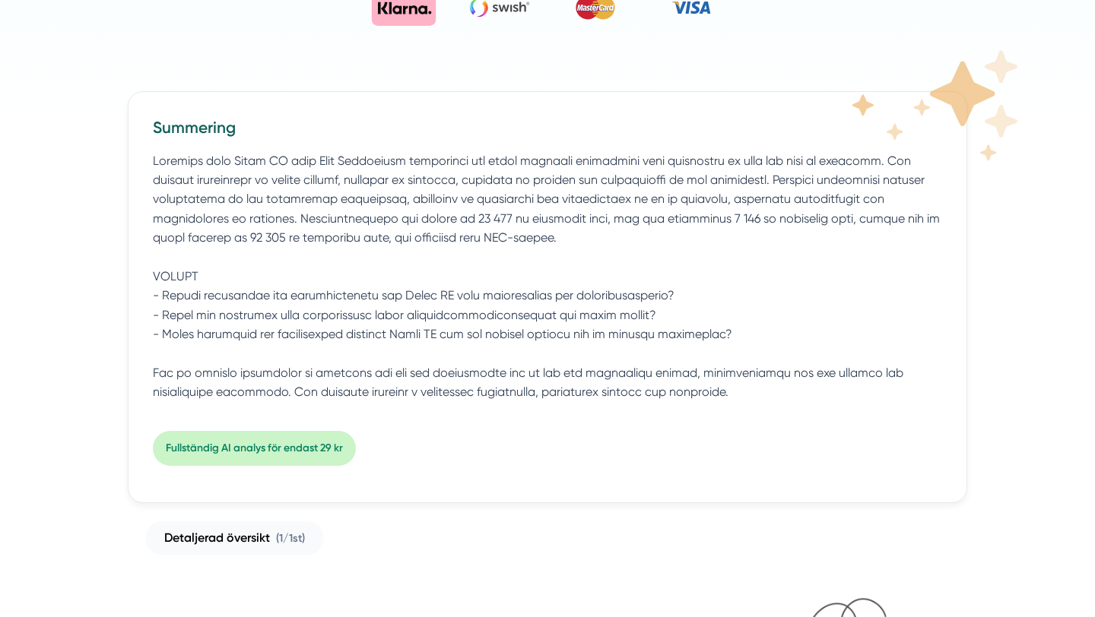
click at [449, 519] on div "Summering Fullständig AI analys för endast 29 kr Detaljerad översikt ( 1/1 st)" at bounding box center [547, 323] width 876 height 464
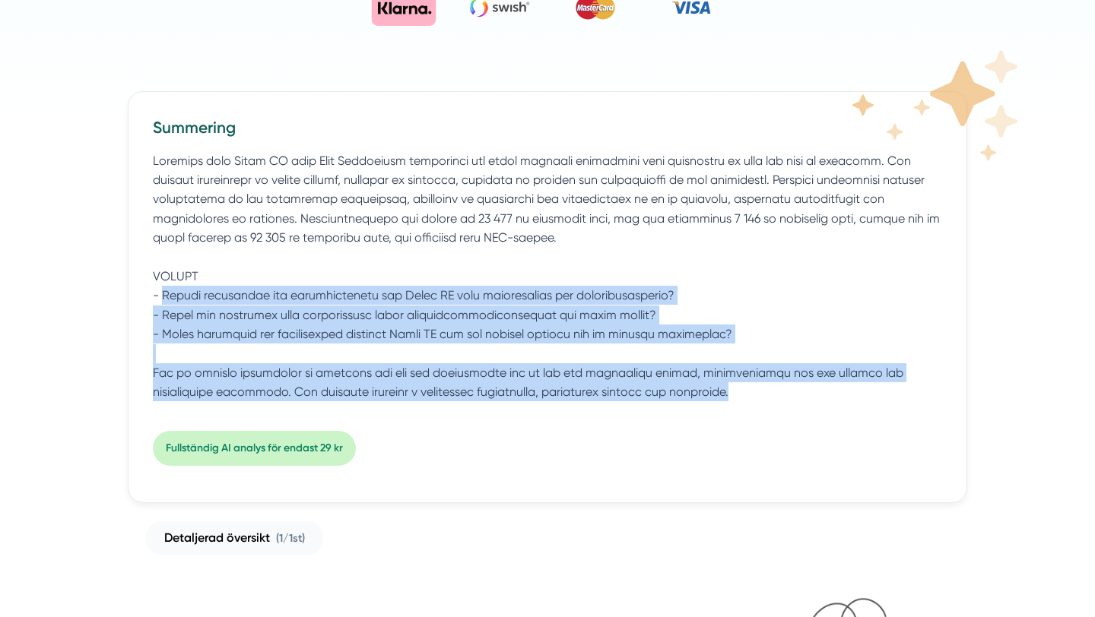
drag, startPoint x: 161, startPoint y: 296, endPoint x: 744, endPoint y: 406, distance: 593.3
click at [744, 406] on p at bounding box center [547, 284] width 789 height 266
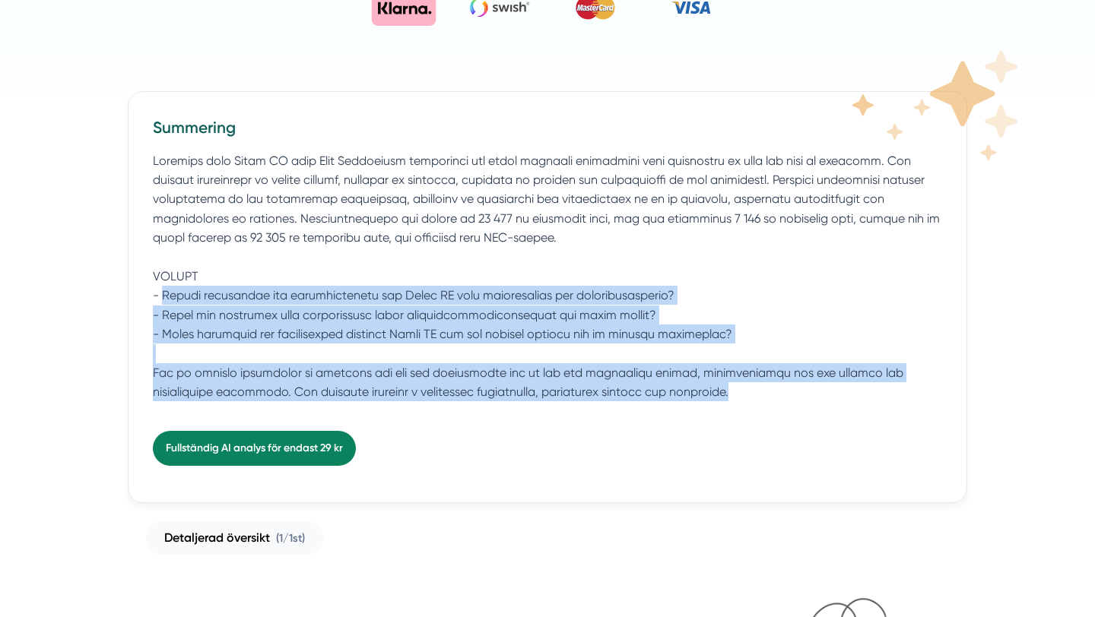
click at [236, 450] on link "Fullständig AI analys för endast 29 kr" at bounding box center [254, 448] width 203 height 35
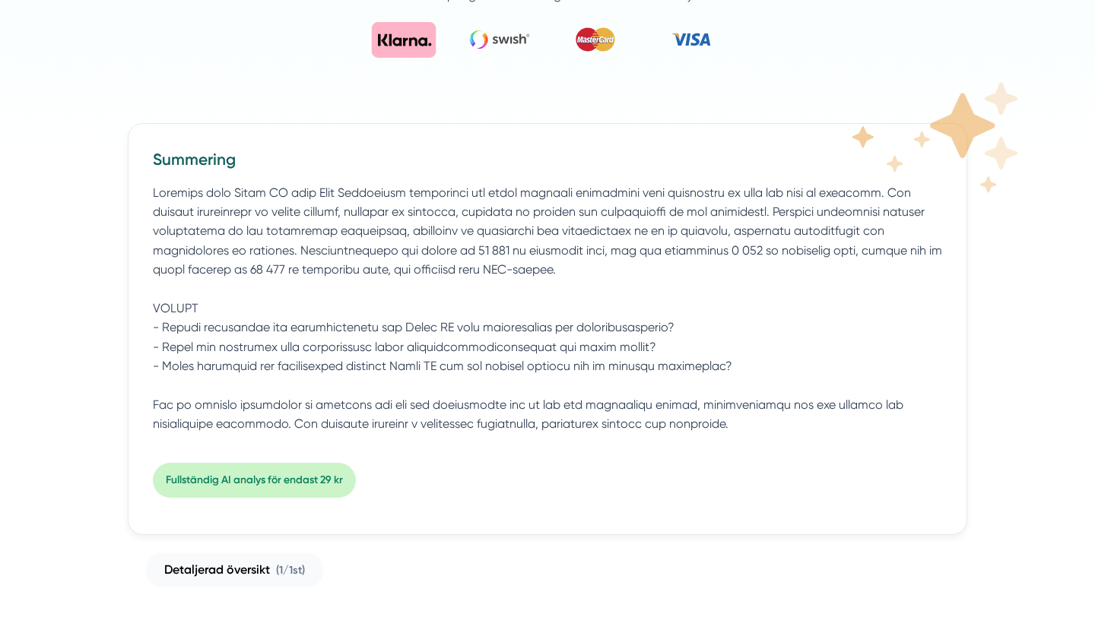
scroll to position [389, 0]
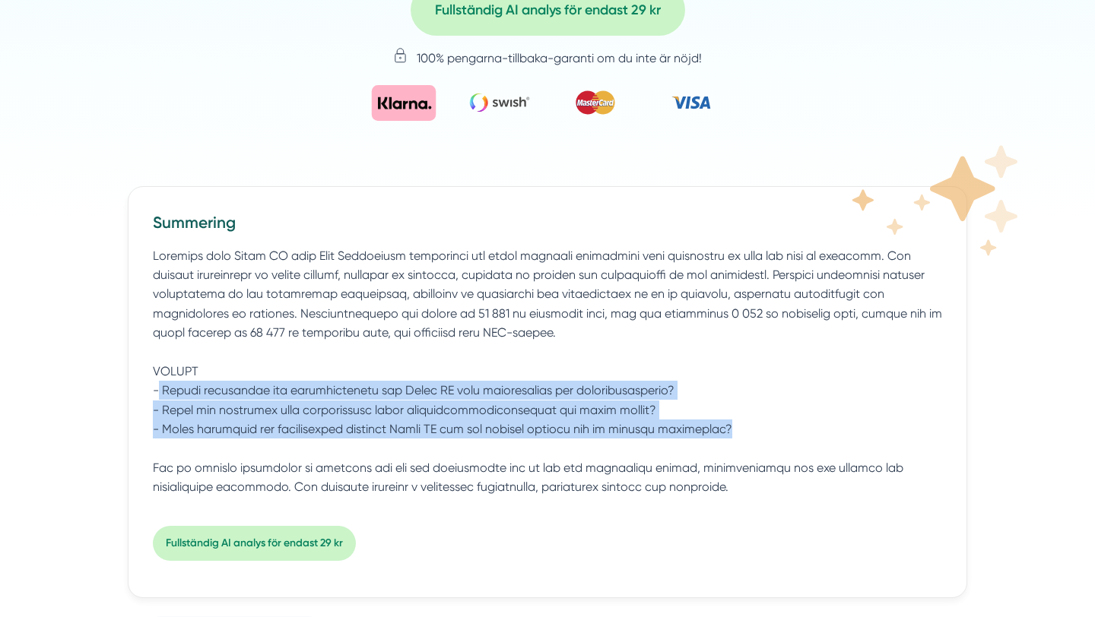
drag, startPoint x: 157, startPoint y: 392, endPoint x: 759, endPoint y: 434, distance: 603.6
click at [759, 434] on p at bounding box center [547, 379] width 789 height 266
copy p "Vilken erfarenhet och certifieringar har Nexus AB inom golvläggning och elinsta…"
click at [522, 363] on p at bounding box center [547, 379] width 789 height 266
